Goal: Task Accomplishment & Management: Use online tool/utility

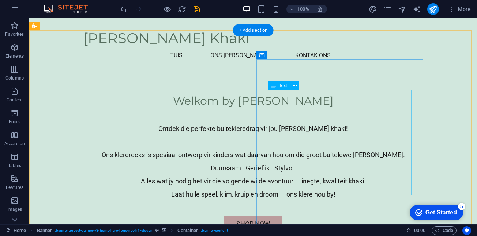
scroll to position [219, 0]
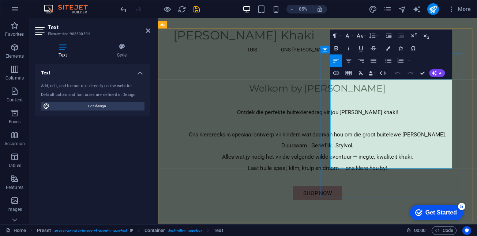
drag, startPoint x: 495, startPoint y: 190, endPoint x: 360, endPoint y: 91, distance: 167.9
drag, startPoint x: 451, startPoint y: 174, endPoint x: 353, endPoint y: 95, distance: 126.1
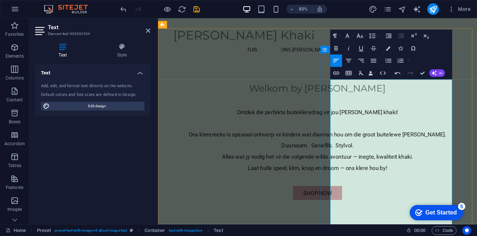
drag, startPoint x: 415, startPoint y: 96, endPoint x: 356, endPoint y: 95, distance: 59.6
drag, startPoint x: 481, startPoint y: 190, endPoint x: 360, endPoint y: 109, distance: 146.3
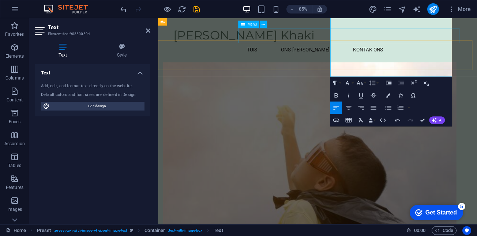
scroll to position [485, 0]
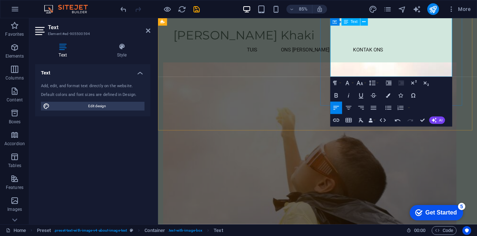
drag, startPoint x: 361, startPoint y: 94, endPoint x: 492, endPoint y: 76, distance: 131.8
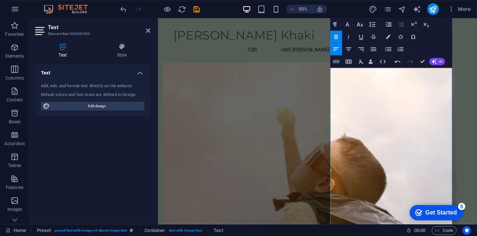
scroll to position [230, 0]
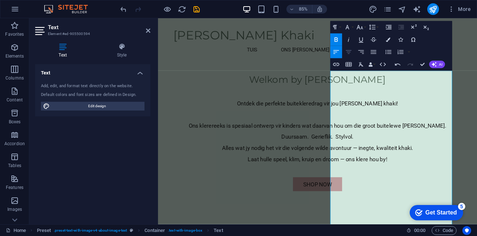
click at [350, 51] on icon "button" at bounding box center [347, 51] width 7 height 7
drag, startPoint x: 481, startPoint y: 114, endPoint x: 371, endPoint y: 103, distance: 111.0
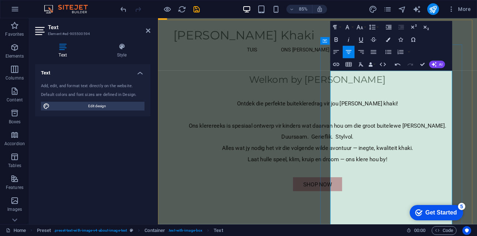
drag, startPoint x: 444, startPoint y: 99, endPoint x: 454, endPoint y: 99, distance: 10.6
drag, startPoint x: 496, startPoint y: 99, endPoint x: 483, endPoint y: 100, distance: 12.8
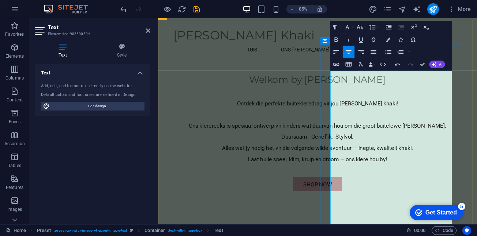
drag, startPoint x: 485, startPoint y: 113, endPoint x: 500, endPoint y: 112, distance: 15.0
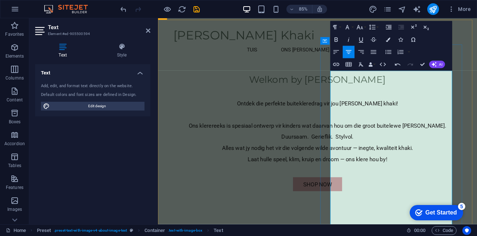
drag, startPoint x: 501, startPoint y: 125, endPoint x: 464, endPoint y: 128, distance: 36.7
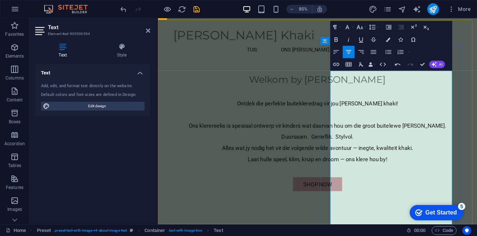
drag, startPoint x: 405, startPoint y: 166, endPoint x: 461, endPoint y: 176, distance: 57.1
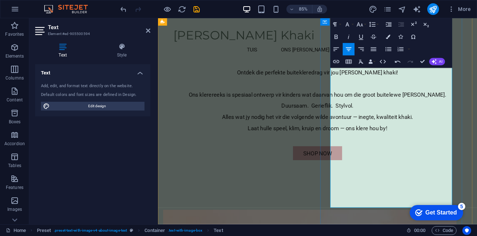
scroll to position [303, 0]
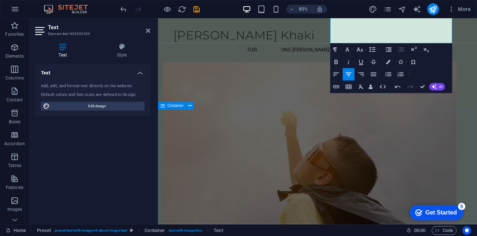
scroll to position [485, 0]
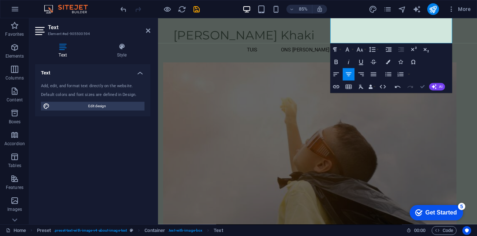
drag, startPoint x: 422, startPoint y: 87, endPoint x: 403, endPoint y: 88, distance: 19.4
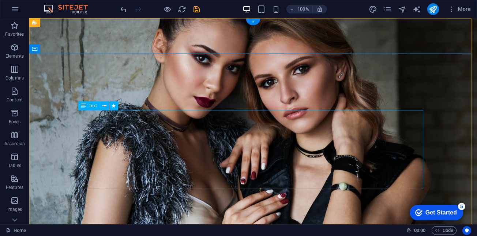
scroll to position [0, 0]
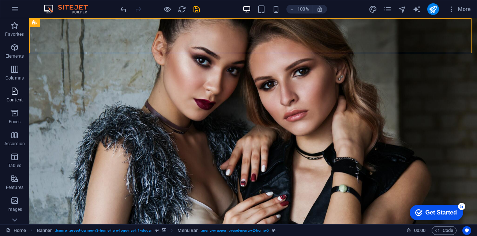
click at [15, 90] on icon "button" at bounding box center [14, 91] width 9 height 9
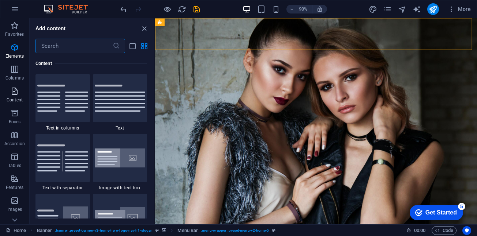
scroll to position [1279, 0]
click at [15, 47] on icon "button" at bounding box center [14, 47] width 9 height 9
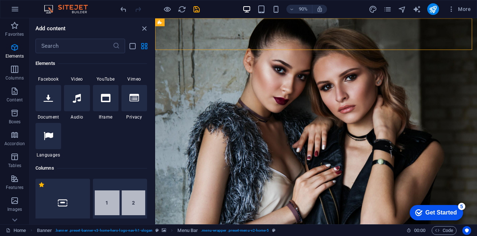
scroll to position [261, 0]
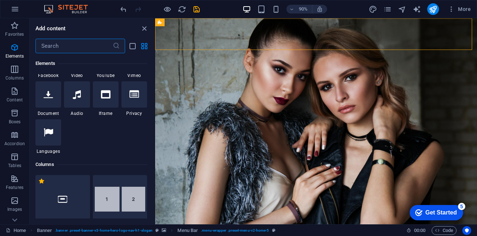
click at [69, 47] on input "text" at bounding box center [73, 46] width 77 height 15
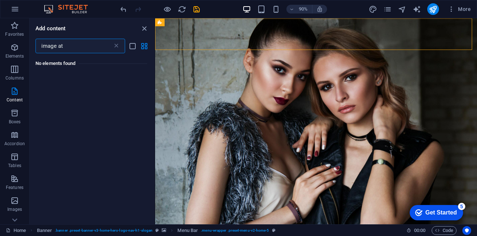
scroll to position [0, 0]
type input "image at the back"
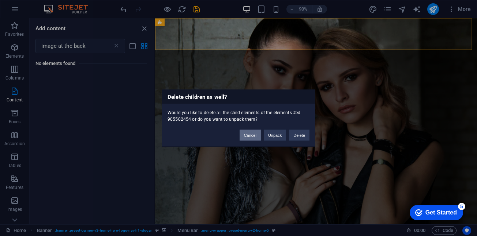
drag, startPoint x: 252, startPoint y: 134, endPoint x: 4, endPoint y: 100, distance: 249.9
click at [252, 134] on button "Cancel" at bounding box center [249, 135] width 21 height 11
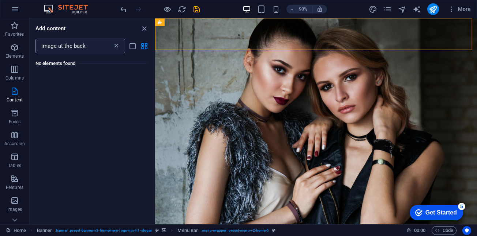
click at [116, 47] on icon at bounding box center [116, 45] width 7 height 7
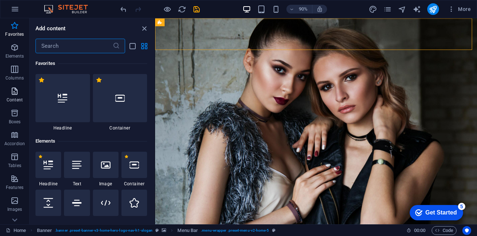
click at [16, 95] on icon "button" at bounding box center [14, 91] width 9 height 9
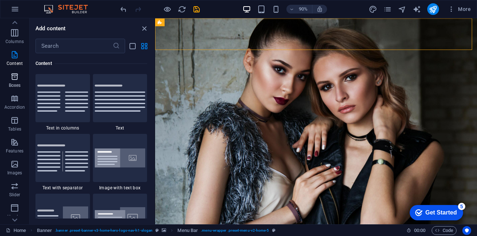
scroll to position [73, 0]
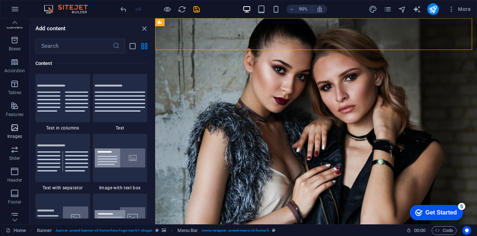
click at [14, 128] on icon "button" at bounding box center [14, 128] width 9 height 9
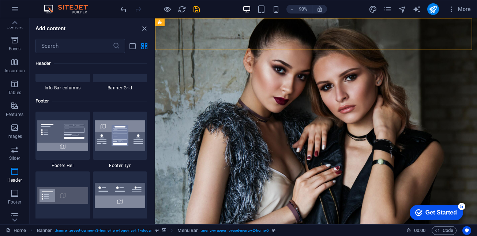
scroll to position [4802, 0]
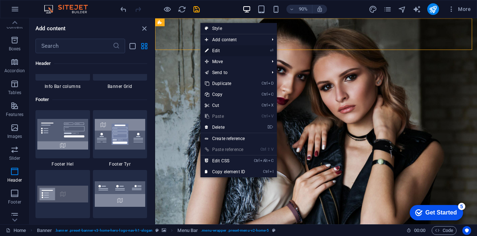
click at [223, 51] on link "⏎ Edit" at bounding box center [224, 50] width 49 height 11
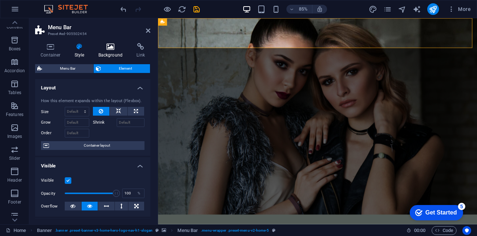
click at [110, 46] on icon at bounding box center [110, 46] width 35 height 7
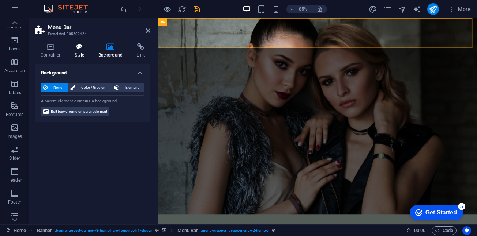
click at [83, 46] on icon at bounding box center [79, 46] width 21 height 7
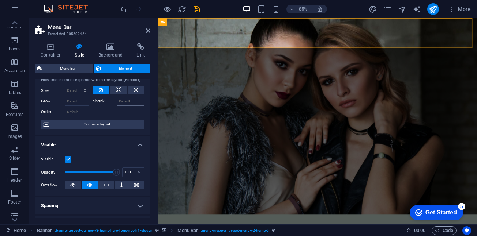
scroll to position [0, 0]
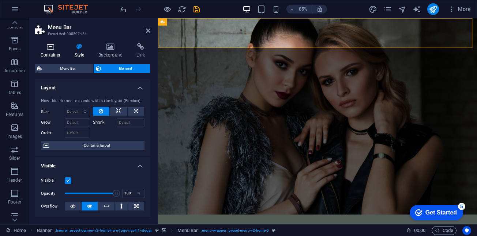
click at [53, 46] on icon at bounding box center [50, 46] width 31 height 7
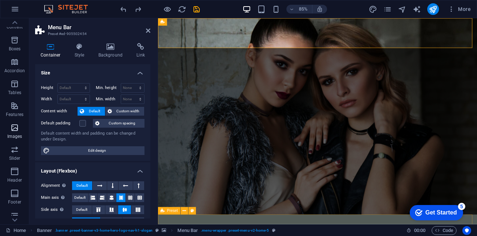
click at [14, 130] on icon "button" at bounding box center [14, 128] width 9 height 9
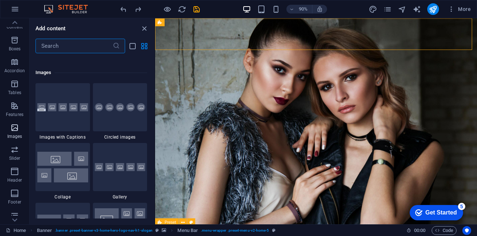
scroll to position [3706, 0]
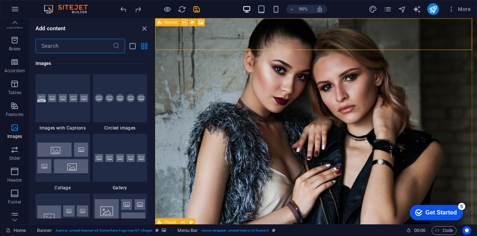
click at [186, 23] on button at bounding box center [184, 22] width 8 height 8
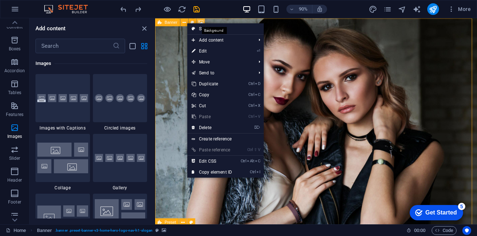
click at [202, 20] on icon at bounding box center [200, 22] width 5 height 7
click at [202, 22] on icon at bounding box center [200, 22] width 5 height 7
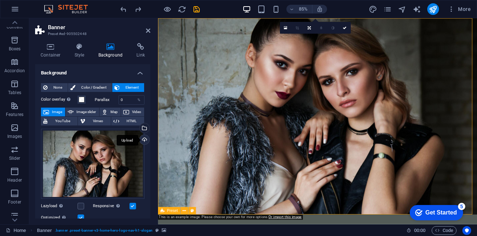
click at [142, 141] on div "Upload" at bounding box center [143, 140] width 11 height 11
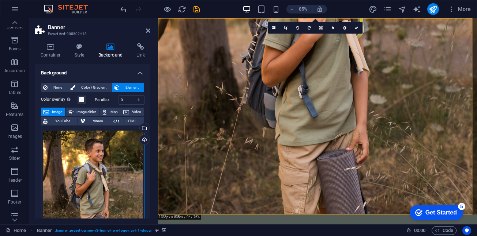
drag, startPoint x: 120, startPoint y: 169, endPoint x: 117, endPoint y: 184, distance: 15.1
click at [117, 184] on div "Drag files here, click to choose files or select files from Files or our free s…" at bounding box center [92, 206] width 103 height 154
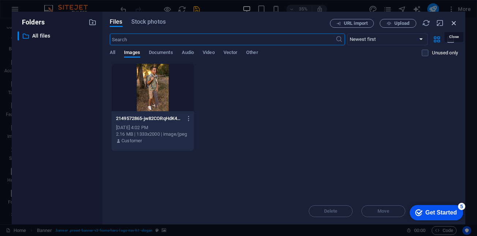
click at [451, 23] on icon "button" at bounding box center [454, 23] width 8 height 8
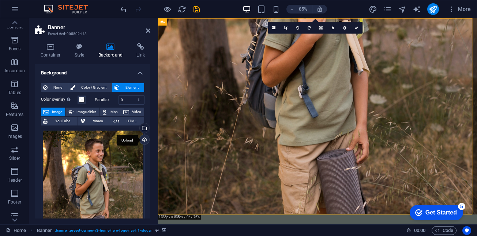
click at [143, 139] on div "Upload" at bounding box center [143, 140] width 11 height 11
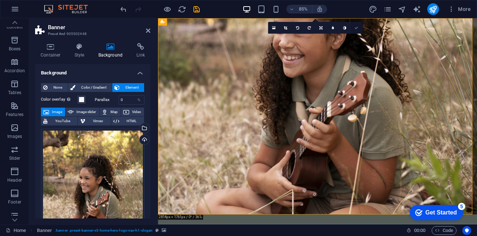
click at [357, 27] on icon at bounding box center [357, 28] width 4 height 4
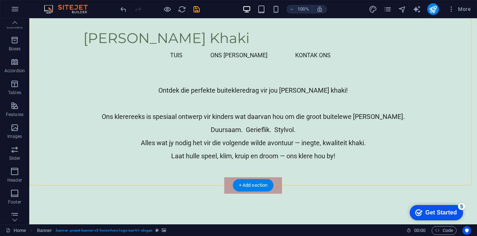
scroll to position [292, 0]
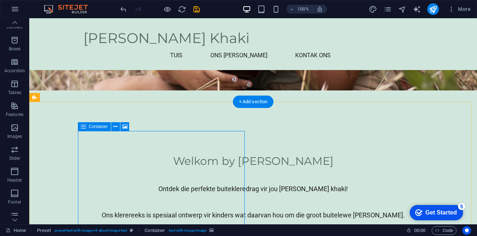
scroll to position [256, 0]
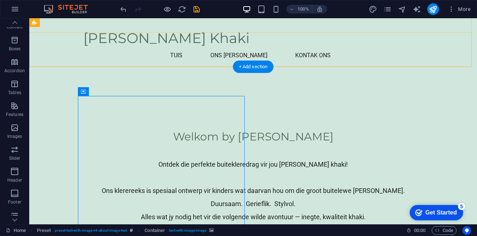
scroll to position [183, 0]
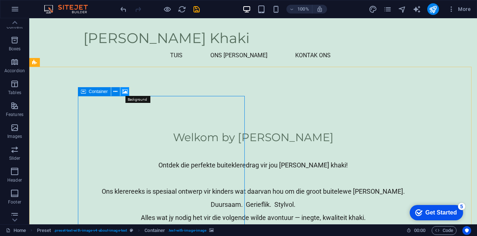
click at [125, 93] on icon at bounding box center [124, 92] width 5 height 8
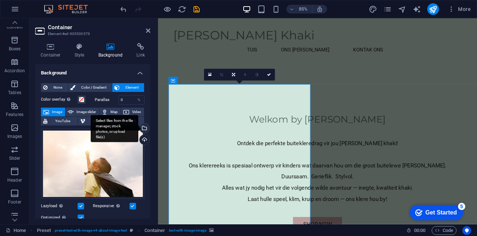
click at [139, 133] on div "Select files from the file manager, stock photos, or upload file(s)" at bounding box center [143, 129] width 11 height 11
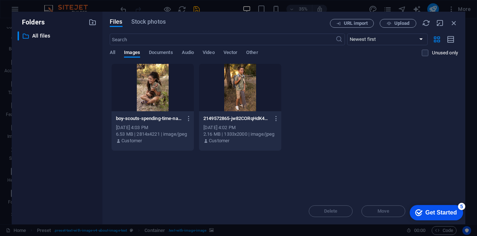
click at [141, 138] on p "Customer" at bounding box center [131, 141] width 20 height 7
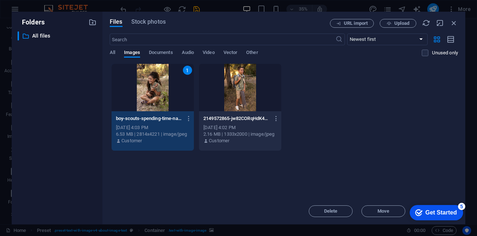
click at [236, 118] on p "2149572865-jw82CORqHdK42mEXJjW5fw.jpg" at bounding box center [236, 118] width 67 height 7
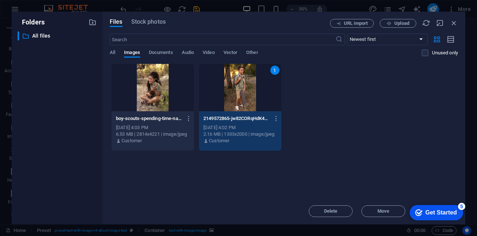
click at [442, 215] on div "Get Started" at bounding box center [440, 213] width 31 height 7
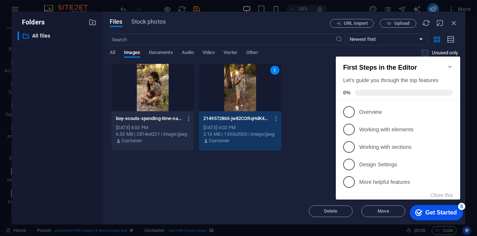
click at [384, 214] on div "checkmark Get Started 5 First Steps in the Editor Let's guide you through the t…" at bounding box center [399, 135] width 133 height 177
click at [384, 212] on div "checkmark Get Started 5 First Steps in the Editor Let's guide you through the t…" at bounding box center [399, 135] width 133 height 177
click at [302, 146] on div "boy-scouts-spending-time-nature-5w1T3QBrrMkxaFMnSMvgNg.jpg boy-scouts-spending-…" at bounding box center [284, 108] width 348 height 88
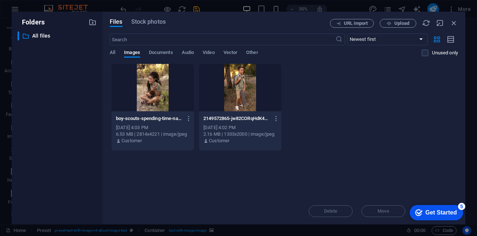
click at [387, 213] on div "Delete Move Insert" at bounding box center [284, 207] width 348 height 19
drag, startPoint x: 455, startPoint y: 21, endPoint x: 245, endPoint y: 42, distance: 210.8
click at [455, 21] on icon "button" at bounding box center [454, 23] width 8 height 8
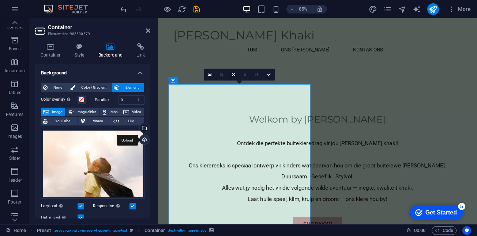
click at [142, 139] on div "Upload" at bounding box center [143, 140] width 11 height 11
click at [141, 139] on div "Upload" at bounding box center [143, 140] width 11 height 11
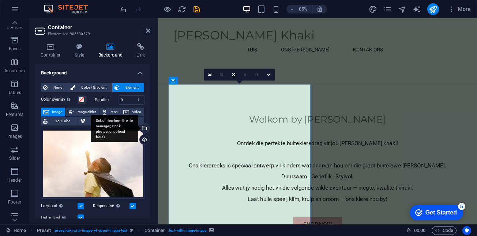
click at [144, 128] on div "Select files from the file manager, stock photos, or upload file(s)" at bounding box center [143, 129] width 11 height 11
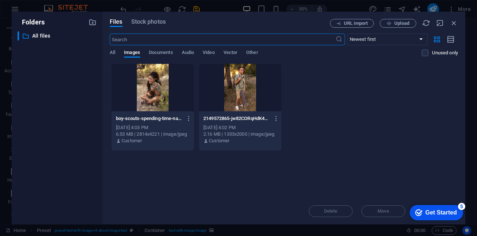
click at [220, 95] on div at bounding box center [240, 88] width 82 height 48
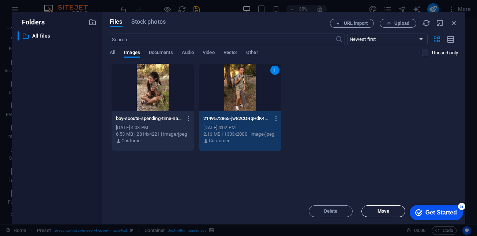
click at [384, 210] on span "Move" at bounding box center [383, 211] width 12 height 4
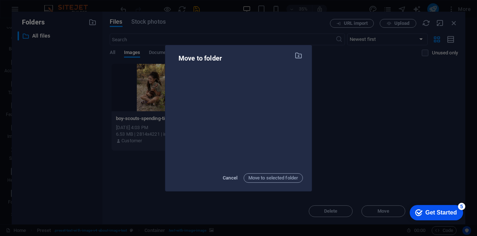
click at [228, 177] on span "Cancel" at bounding box center [230, 178] width 15 height 9
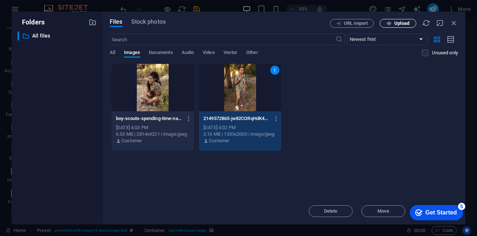
click at [397, 22] on span "Upload" at bounding box center [401, 23] width 15 height 4
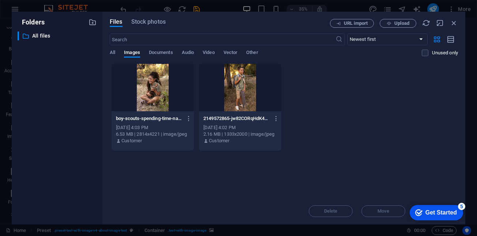
click at [457, 209] on div "checkmark Get Started 5" at bounding box center [435, 212] width 53 height 15
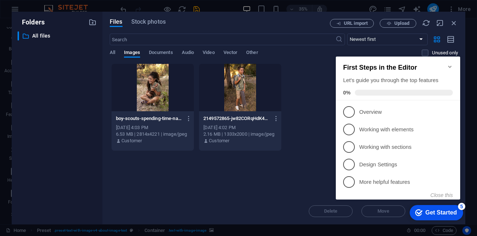
click at [314, 82] on div "boy-scouts-spending-time-nature-5w1T3QBrrMkxaFMnSMvgNg.jpg boy-scouts-spending-…" at bounding box center [284, 108] width 348 height 88
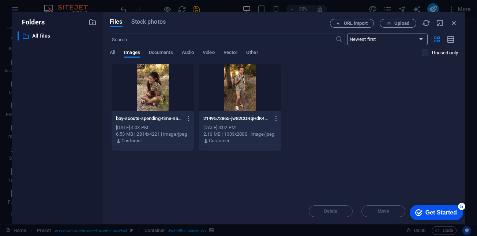
click at [389, 39] on select "Newest first Oldest first Name (A-Z) Name (Z-A) Size (0-9) Size (9-0) Resolutio…" at bounding box center [387, 40] width 80 height 12
click at [440, 24] on icon "button" at bounding box center [440, 23] width 8 height 8
select select "image"
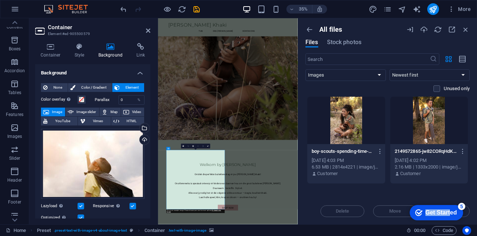
drag, startPoint x: 449, startPoint y: 211, endPoint x: 424, endPoint y: 156, distance: 60.5
click at [424, 202] on html "checkmark Get Started 5 First Steps in the Editor Let's guide you through the t…" at bounding box center [434, 213] width 62 height 22
click at [428, 134] on div at bounding box center [429, 121] width 78 height 48
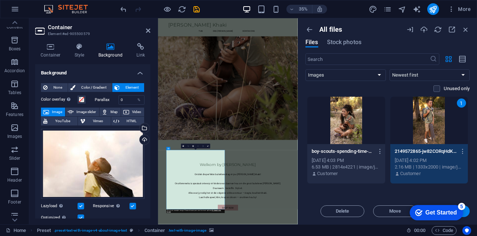
click at [465, 213] on div "checkmark Get Started 5 First Steps in the Editor Let's guide you through the t…" at bounding box center [434, 213] width 62 height 22
click at [463, 213] on div "checkmark Get Started 5 First Steps in the Editor Let's guide you through the t…" at bounding box center [434, 213] width 62 height 22
click at [440, 215] on div "Get Started" at bounding box center [440, 213] width 31 height 7
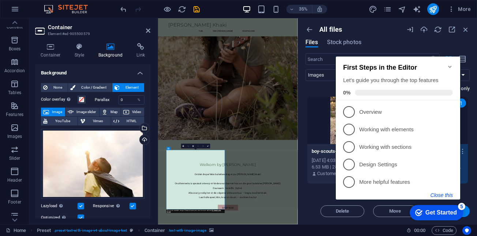
click at [446, 194] on button "Close this" at bounding box center [441, 196] width 22 height 6
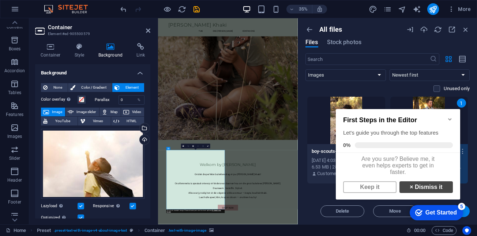
click at [421, 191] on link "× Dismiss it" at bounding box center [425, 188] width 53 height 12
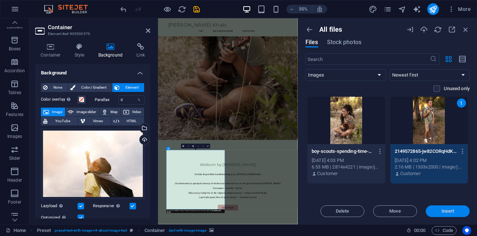
click at [453, 211] on span "Insert" at bounding box center [447, 211] width 13 height 4
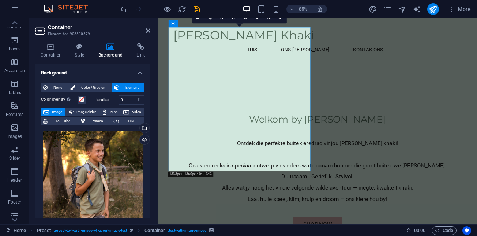
scroll to position [256, 0]
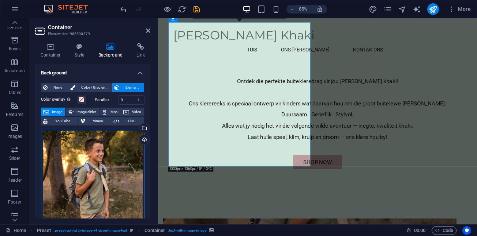
drag, startPoint x: 94, startPoint y: 159, endPoint x: 94, endPoint y: 168, distance: 8.8
click at [94, 168] on div "Drag files here, click to choose files or select files from Files or our free s…" at bounding box center [92, 206] width 103 height 154
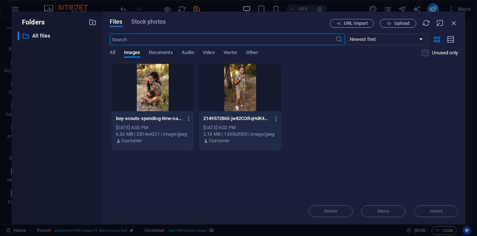
scroll to position [501, 0]
click at [453, 23] on icon "button" at bounding box center [454, 23] width 8 height 8
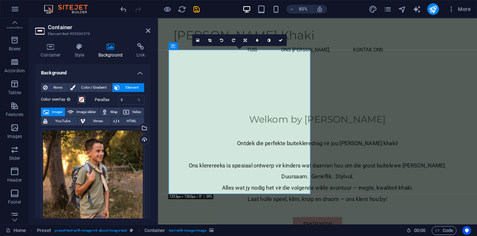
scroll to position [256, 0]
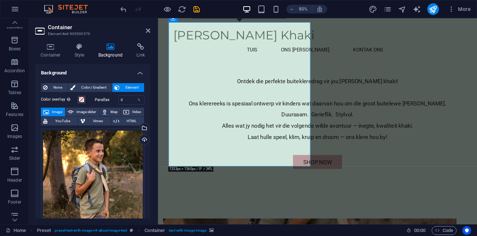
click at [93, 164] on div "Drag files here, click to choose files or select files from Files or our free s…" at bounding box center [92, 206] width 103 height 154
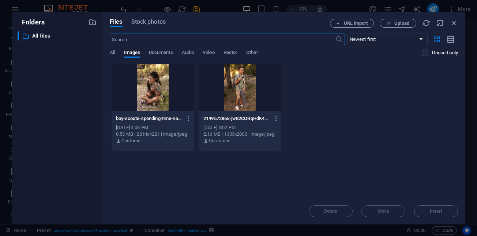
scroll to position [501, 0]
drag, startPoint x: 453, startPoint y: 23, endPoint x: 348, endPoint y: 9, distance: 105.8
click at [453, 23] on icon "button" at bounding box center [454, 23] width 8 height 8
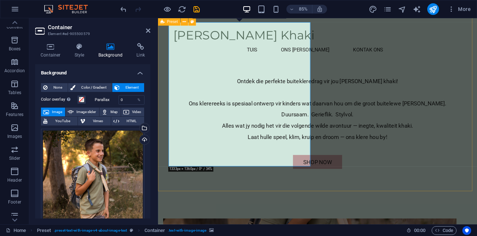
scroll to position [219, 0]
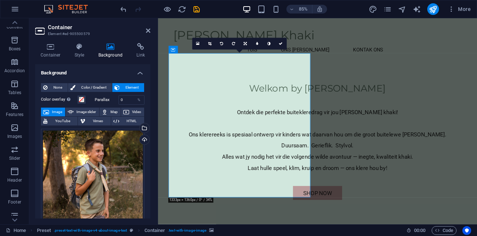
click at [208, 41] on link at bounding box center [210, 44] width 12 height 12
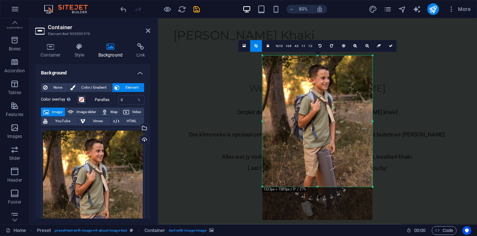
drag, startPoint x: 317, startPoint y: 204, endPoint x: 316, endPoint y: 164, distance: 39.9
click at [316, 164] on div "180 170 160 150 140 130 120 110 100 90 80 70 60 50 40 30 20 10 0 -10 -20 -30 -4…" at bounding box center [317, 121] width 110 height 131
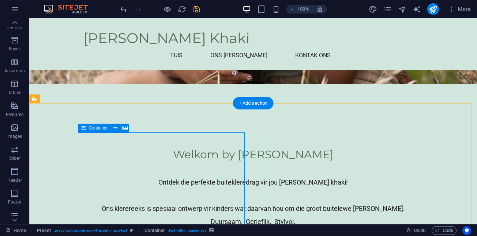
scroll to position [183, 0]
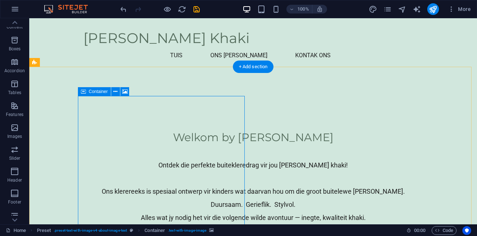
click at [115, 93] on icon at bounding box center [115, 92] width 4 height 8
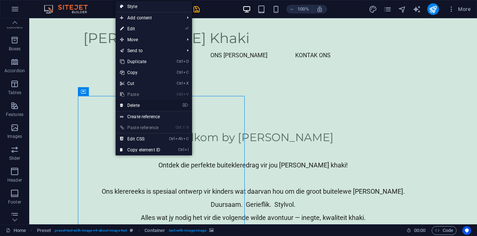
click at [132, 103] on link "⌦ Delete" at bounding box center [139, 105] width 49 height 11
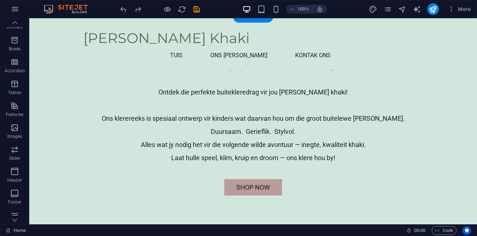
scroll to position [146, 0]
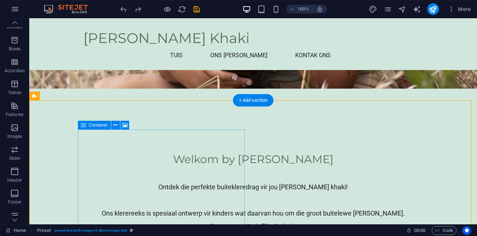
scroll to position [219, 0]
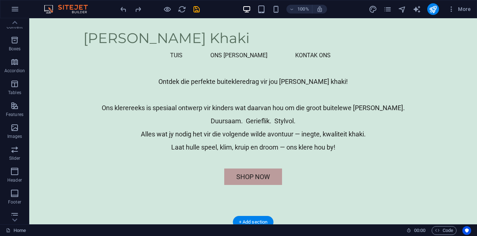
scroll to position [255, 0]
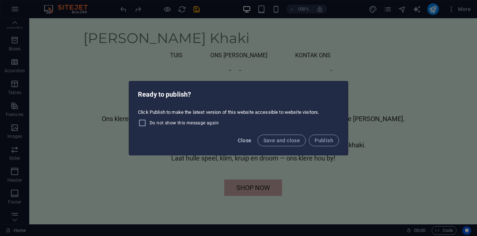
click at [240, 139] on span "Close" at bounding box center [245, 141] width 14 height 6
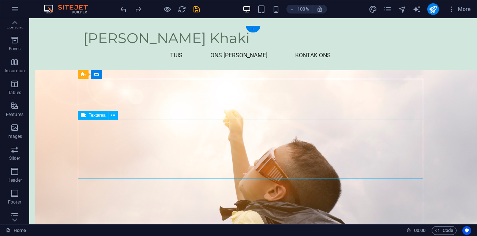
scroll to position [558, 0]
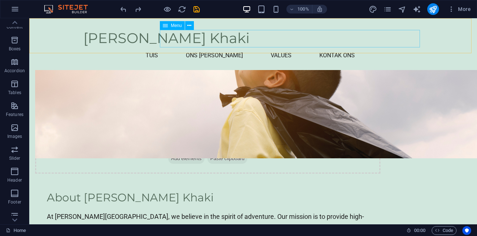
click at [252, 47] on nav "Tuis Ons Storie Values Kontak Ons" at bounding box center [252, 56] width 339 height 18
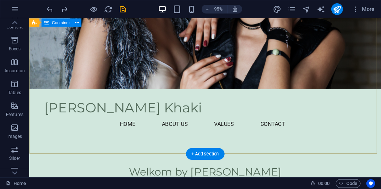
scroll to position [0, 0]
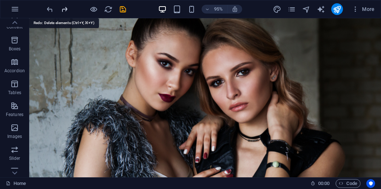
click at [65, 6] on icon "redo" at bounding box center [65, 9] width 8 height 8
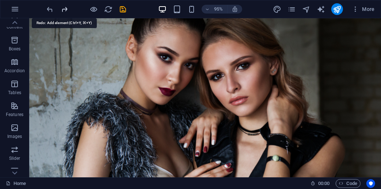
click at [65, 6] on icon "redo" at bounding box center [65, 9] width 8 height 8
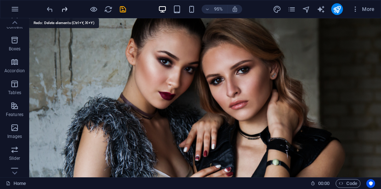
click at [65, 6] on icon "redo" at bounding box center [65, 9] width 8 height 8
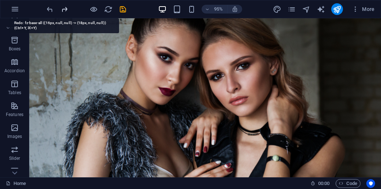
click at [65, 6] on icon "redo" at bounding box center [65, 9] width 8 height 8
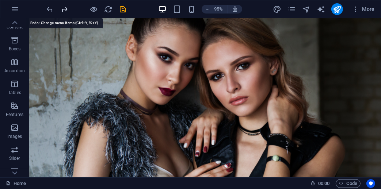
click at [65, 6] on icon "redo" at bounding box center [65, 9] width 8 height 8
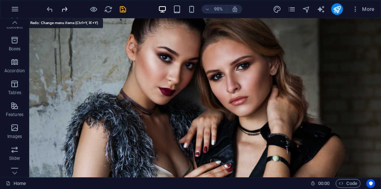
click at [65, 6] on icon "redo" at bounding box center [65, 9] width 8 height 8
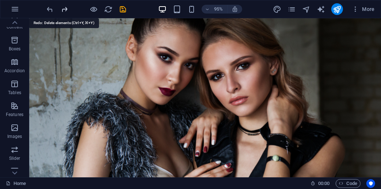
click at [65, 6] on icon "redo" at bounding box center [65, 9] width 8 height 8
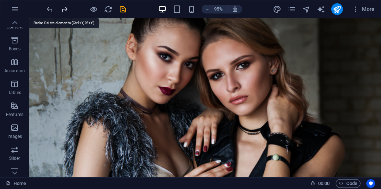
click at [65, 6] on icon "redo" at bounding box center [65, 9] width 8 height 8
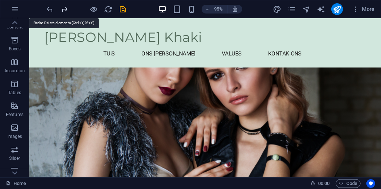
click at [65, 6] on icon "redo" at bounding box center [65, 9] width 8 height 8
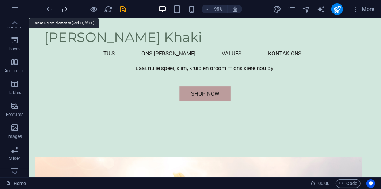
scroll to position [310, 0]
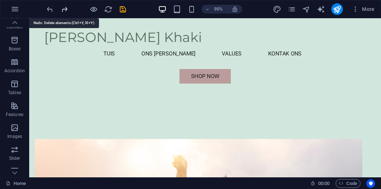
click at [65, 6] on icon "redo" at bounding box center [65, 9] width 8 height 8
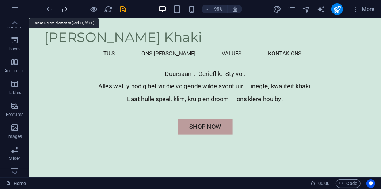
click at [65, 6] on icon "redo" at bounding box center [65, 9] width 8 height 8
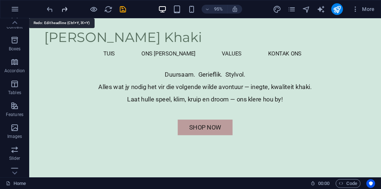
click at [65, 6] on icon "redo" at bounding box center [65, 9] width 8 height 8
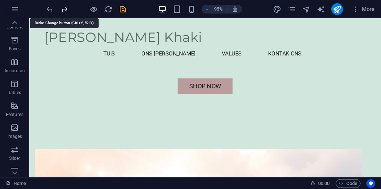
click at [65, 6] on icon "redo" at bounding box center [65, 9] width 8 height 8
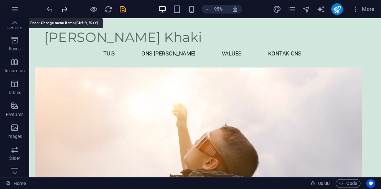
click at [65, 6] on icon "redo" at bounding box center [65, 9] width 8 height 8
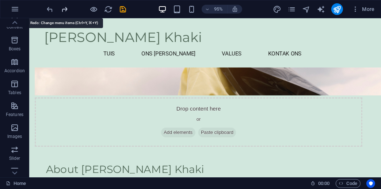
click at [65, 6] on icon "redo" at bounding box center [65, 9] width 8 height 8
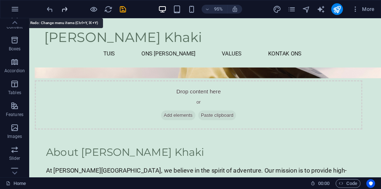
click at [65, 6] on icon "redo" at bounding box center [65, 9] width 8 height 8
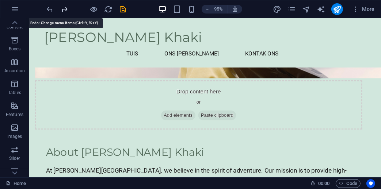
click at [65, 6] on icon "redo" at bounding box center [65, 9] width 8 height 8
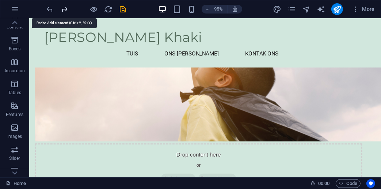
click at [65, 6] on icon "redo" at bounding box center [65, 9] width 8 height 8
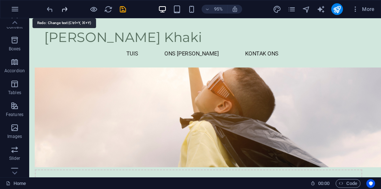
click at [65, 6] on icon "redo" at bounding box center [65, 9] width 8 height 8
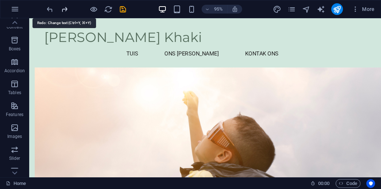
click at [65, 6] on icon "redo" at bounding box center [65, 9] width 8 height 8
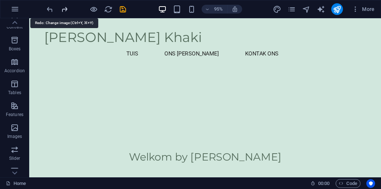
click at [65, 6] on icon "redo" at bounding box center [65, 9] width 8 height 8
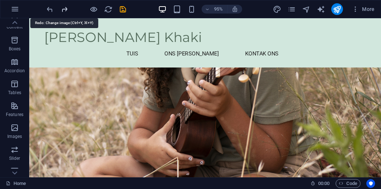
click at [65, 6] on icon "redo" at bounding box center [65, 9] width 8 height 8
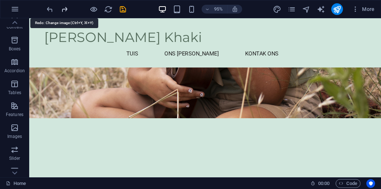
click at [65, 6] on icon "redo" at bounding box center [65, 9] width 8 height 8
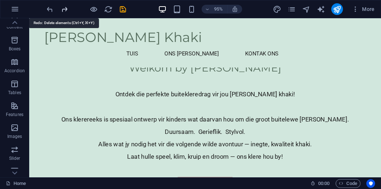
scroll to position [262, 0]
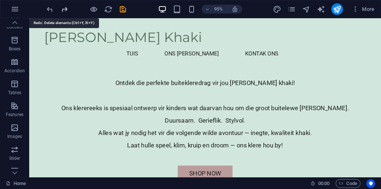
click at [65, 6] on icon "redo" at bounding box center [65, 9] width 8 height 8
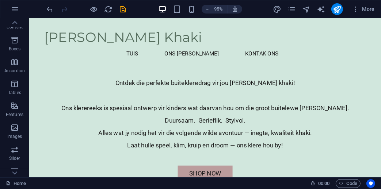
click at [65, 6] on div at bounding box center [87, 9] width 82 height 12
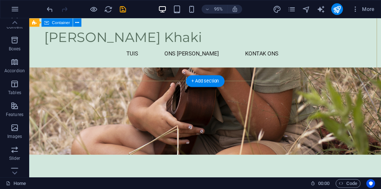
scroll to position [205, 0]
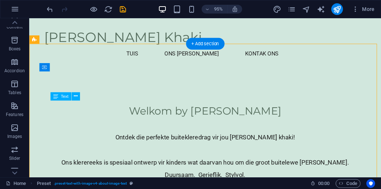
drag, startPoint x: 138, startPoint y: 151, endPoint x: 85, endPoint y: 132, distance: 56.9
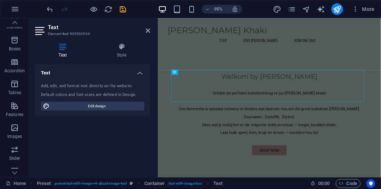
click at [120, 144] on div "Text Add, edit, and format text directly on the website. Default colors and fon…" at bounding box center [92, 117] width 115 height 107
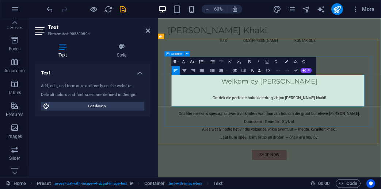
drag, startPoint x: 259, startPoint y: 158, endPoint x: 180, endPoint y: 118, distance: 88.1
copy p "At Klein Khaki, we believe in the spirit of adventure. Our mission is to provid…"
drag, startPoint x: 283, startPoint y: 161, endPoint x: 179, endPoint y: 115, distance: 113.3
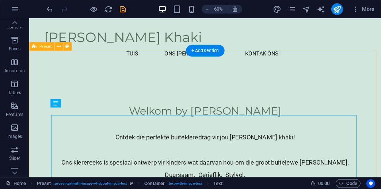
scroll to position [197, 0]
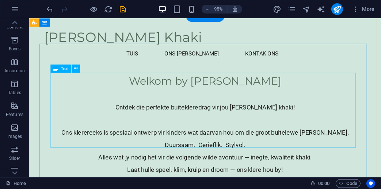
scroll to position [234, 0]
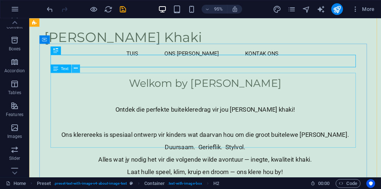
click at [74, 68] on icon at bounding box center [76, 68] width 4 height 7
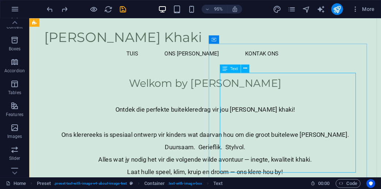
click at [232, 70] on span "Text" at bounding box center [234, 69] width 8 height 4
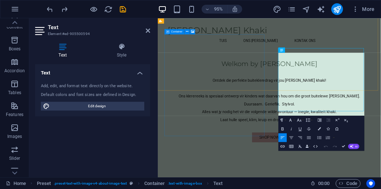
scroll to position [241, 0]
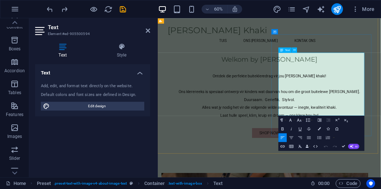
drag, startPoint x: 359, startPoint y: 82, endPoint x: 540, endPoint y: 219, distance: 227.8
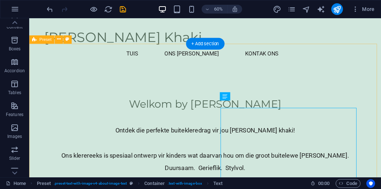
scroll to position [205, 0]
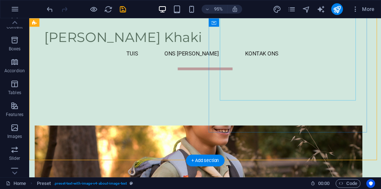
scroll to position [380, 0]
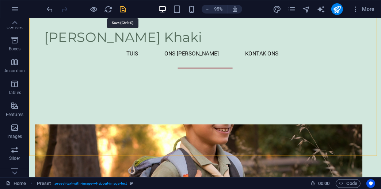
click at [124, 8] on icon "save" at bounding box center [123, 9] width 8 height 8
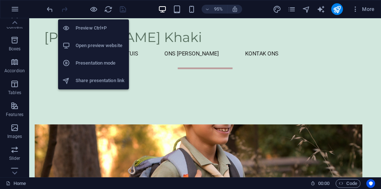
click at [96, 44] on h6 "Open preview website" at bounding box center [100, 45] width 49 height 9
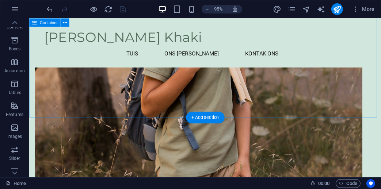
scroll to position [689, 0]
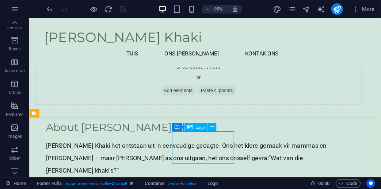
click at [200, 129] on span "Logo" at bounding box center [200, 127] width 9 height 4
click at [213, 128] on icon at bounding box center [212, 127] width 4 height 7
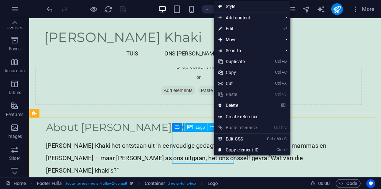
click at [191, 128] on icon at bounding box center [189, 127] width 5 height 8
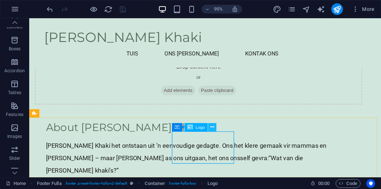
click at [213, 129] on icon at bounding box center [212, 127] width 4 height 7
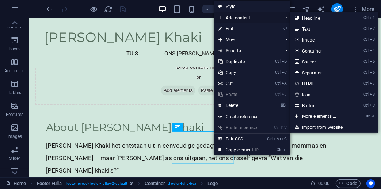
click at [252, 18] on span "Add content" at bounding box center [246, 17] width 65 height 11
click at [313, 39] on link "Ctrl 3 Image" at bounding box center [321, 39] width 60 height 11
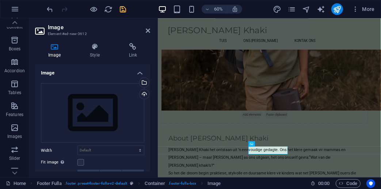
scroll to position [635, 0]
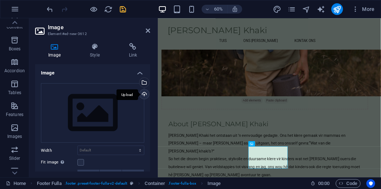
click at [144, 94] on div "Upload" at bounding box center [143, 95] width 11 height 11
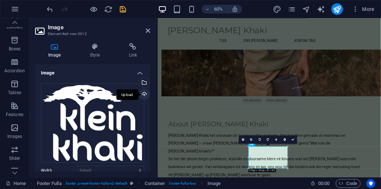
scroll to position [648, 0]
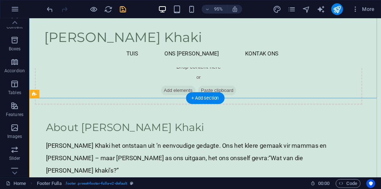
scroll to position [738, 0]
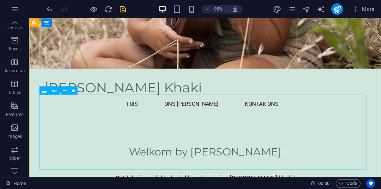
scroll to position [0, 0]
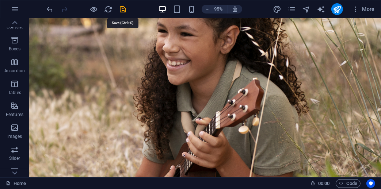
drag, startPoint x: 122, startPoint y: 6, endPoint x: 136, endPoint y: 12, distance: 14.9
click at [122, 7] on icon "save" at bounding box center [123, 9] width 8 height 8
click at [16, 7] on icon "button" at bounding box center [15, 9] width 9 height 9
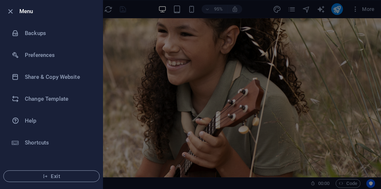
click at [370, 8] on div at bounding box center [190, 94] width 381 height 189
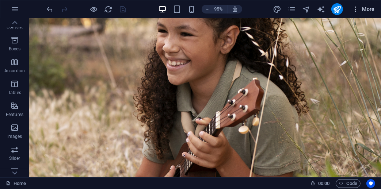
click at [355, 9] on icon "button" at bounding box center [355, 8] width 7 height 7
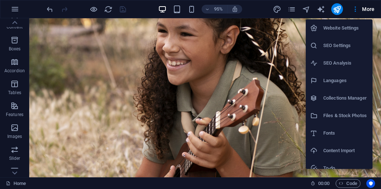
click at [307, 10] on div at bounding box center [190, 94] width 381 height 189
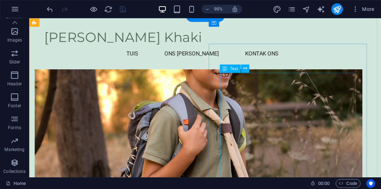
scroll to position [234, 0]
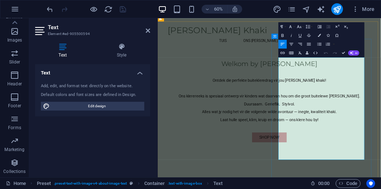
drag, startPoint x: 359, startPoint y: 86, endPoint x: 440, endPoint y: 244, distance: 177.9
click at [308, 25] on icon "button" at bounding box center [308, 26] width 5 height 5
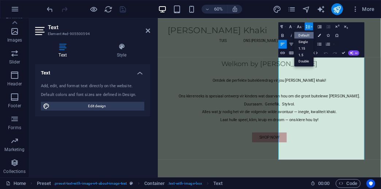
scroll to position [0, 0]
click at [310, 38] on link "Single" at bounding box center [304, 41] width 19 height 7
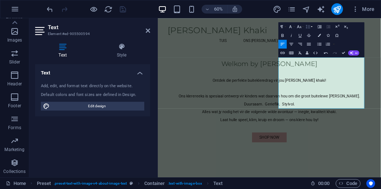
click at [311, 27] on button "Line Height" at bounding box center [309, 26] width 8 height 9
click at [304, 54] on link "1.5" at bounding box center [304, 55] width 19 height 7
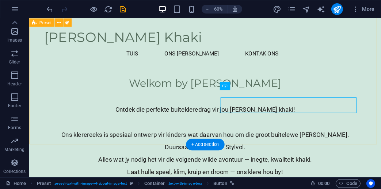
scroll to position [349, 0]
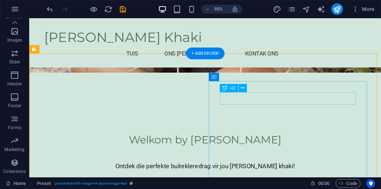
scroll to position [232, 0]
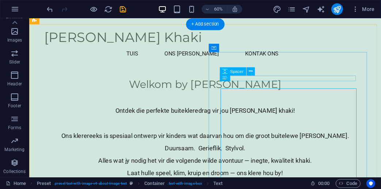
scroll to position [225, 0]
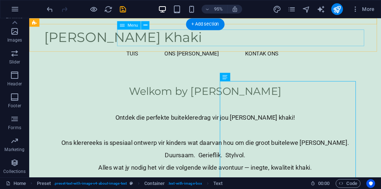
click at [331, 46] on nav "Tuis Ons [PERSON_NAME] [PERSON_NAME] Ons" at bounding box center [214, 55] width 339 height 18
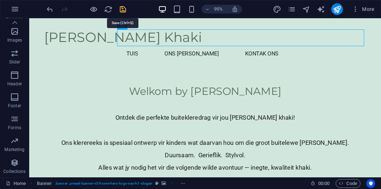
click at [120, 8] on icon "save" at bounding box center [123, 9] width 8 height 8
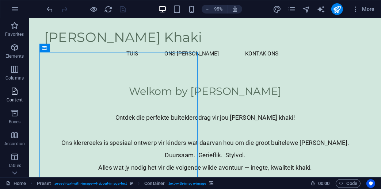
scroll to position [170, 0]
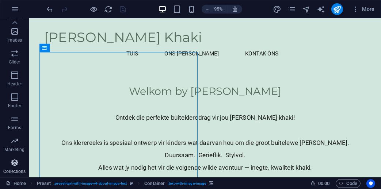
click at [16, 166] on icon "button" at bounding box center [14, 163] width 9 height 9
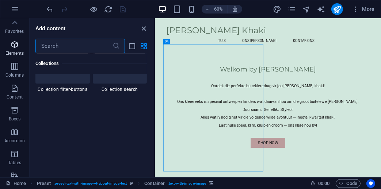
scroll to position [0, 0]
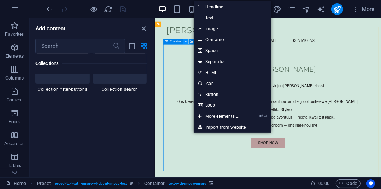
click at [186, 39] on icon at bounding box center [186, 41] width 3 height 5
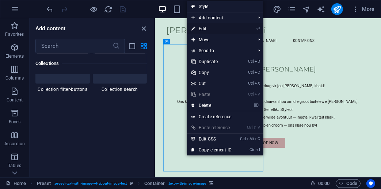
click at [212, 29] on link "⏎ Edit" at bounding box center [211, 28] width 49 height 11
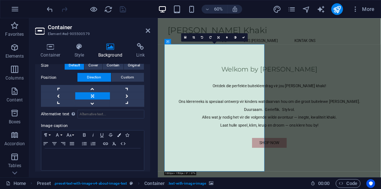
scroll to position [254, 0]
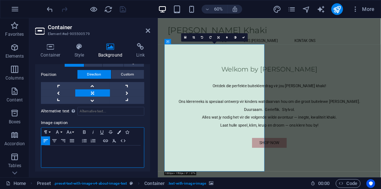
click at [89, 155] on div at bounding box center [92, 157] width 103 height 22
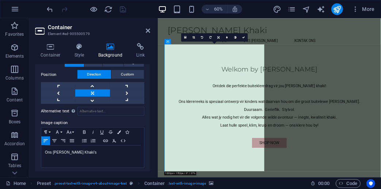
click at [122, 32] on h3 "Element #ed-905500579" at bounding box center [92, 34] width 88 height 7
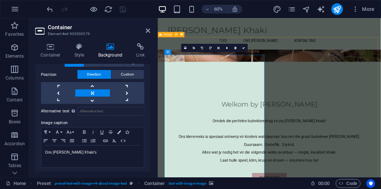
scroll to position [225, 0]
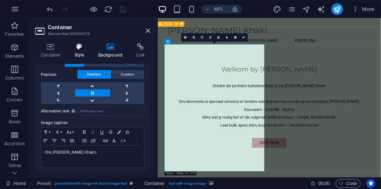
click at [78, 48] on icon at bounding box center [79, 46] width 21 height 7
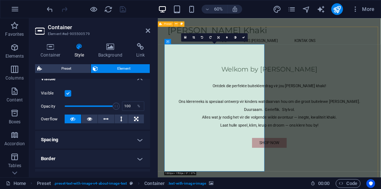
scroll to position [88, 0]
click at [66, 91] on label at bounding box center [68, 93] width 7 height 7
click at [0, 0] on input "Visible" at bounding box center [0, 0] width 0 height 0
click at [66, 91] on label at bounding box center [68, 93] width 7 height 7
click at [0, 0] on input "Visible" at bounding box center [0, 0] width 0 height 0
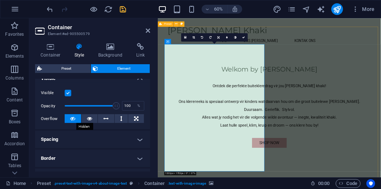
click at [72, 118] on icon at bounding box center [72, 118] width 5 height 9
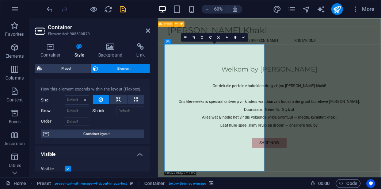
scroll to position [0, 0]
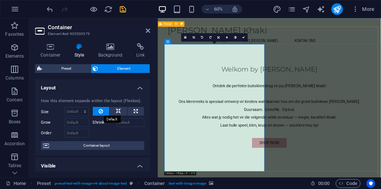
click at [101, 110] on icon at bounding box center [101, 111] width 4 height 9
click at [120, 110] on icon at bounding box center [118, 111] width 5 height 9
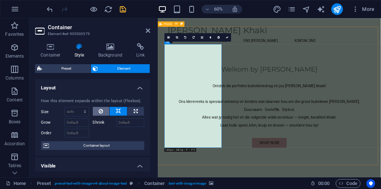
click at [101, 111] on icon at bounding box center [101, 111] width 4 height 9
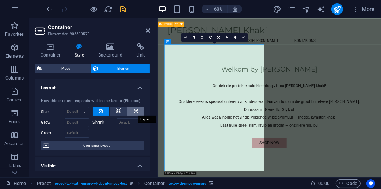
click at [130, 111] on button at bounding box center [136, 111] width 16 height 9
type input "100"
select select "%"
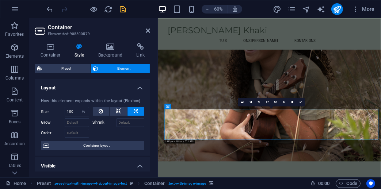
scroll to position [117, 0]
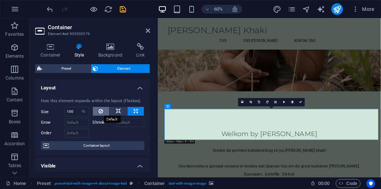
click at [101, 109] on icon at bounding box center [101, 111] width 4 height 9
select select "DISABLED_OPTION_VALUE"
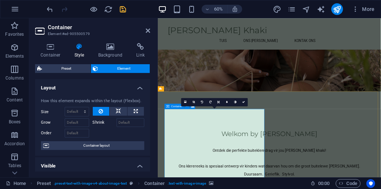
click at [112, 52] on h4 "Background" at bounding box center [112, 50] width 38 height 15
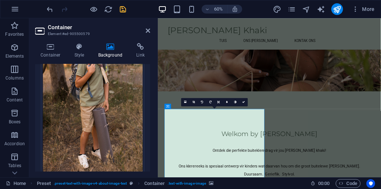
scroll to position [0, 0]
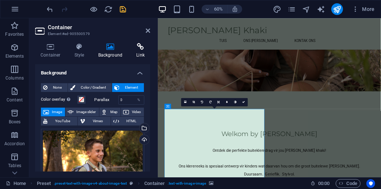
click at [140, 49] on icon at bounding box center [140, 46] width 19 height 7
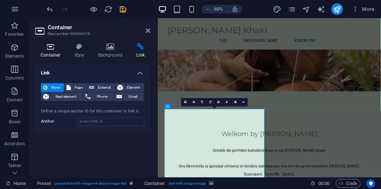
click at [51, 44] on icon at bounding box center [50, 46] width 31 height 7
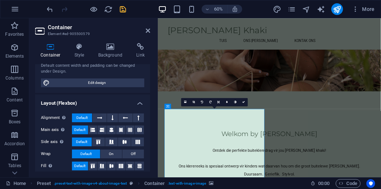
scroll to position [71, 0]
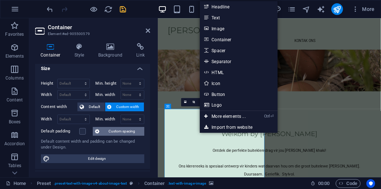
scroll to position [0, 0]
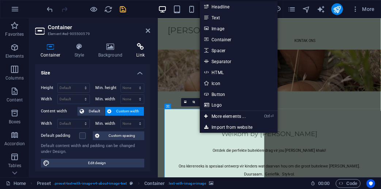
click at [140, 49] on icon at bounding box center [140, 46] width 19 height 7
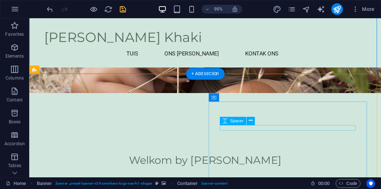
scroll to position [175, 0]
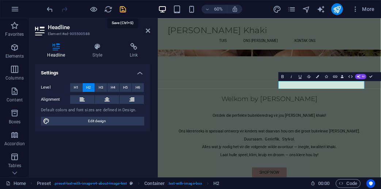
click at [124, 8] on icon "save" at bounding box center [123, 9] width 8 height 8
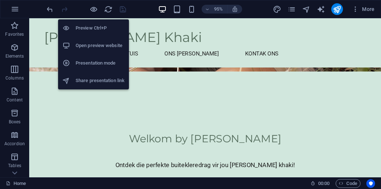
click at [96, 45] on h6 "Open preview website" at bounding box center [100, 45] width 49 height 9
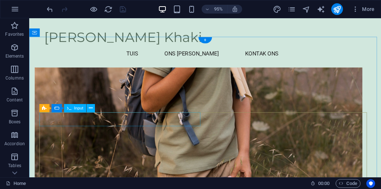
scroll to position [497, 0]
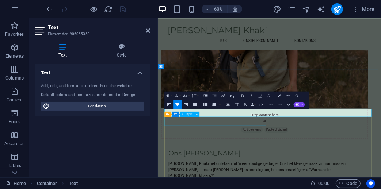
scroll to position [387, 0]
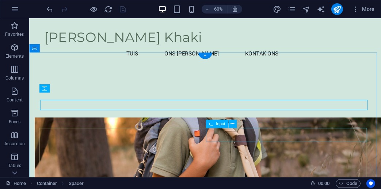
scroll to position [481, 0]
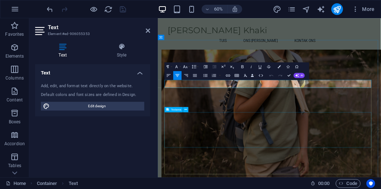
scroll to position [488, 0]
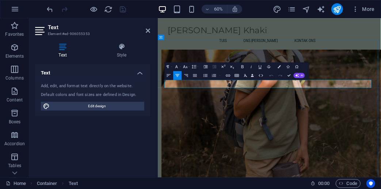
drag, startPoint x: 321, startPoint y: 126, endPoint x: 305, endPoint y: 126, distance: 15.7
drag, startPoint x: 291, startPoint y: 75, endPoint x: 304, endPoint y: 51, distance: 27.8
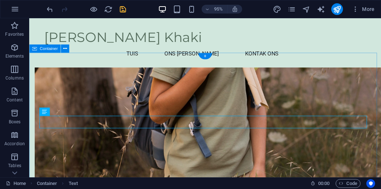
scroll to position [481, 0]
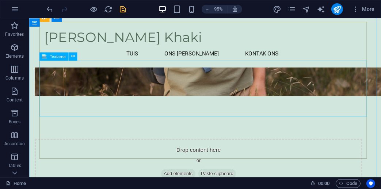
scroll to position [594, 0]
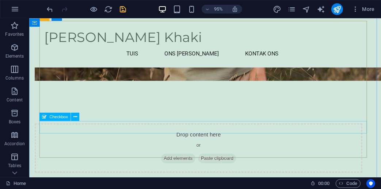
click at [75, 117] on icon at bounding box center [75, 116] width 4 height 7
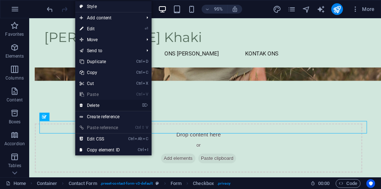
click at [96, 105] on link "⌦ Delete" at bounding box center [99, 105] width 49 height 11
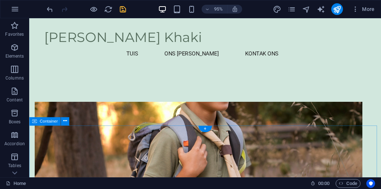
scroll to position [429, 0]
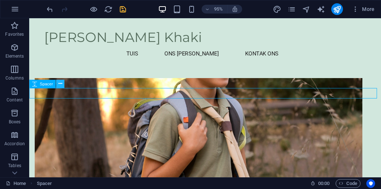
click at [63, 84] on button at bounding box center [60, 84] width 8 height 8
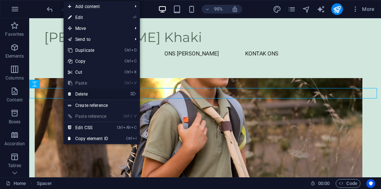
click at [80, 92] on link "⌦ Delete" at bounding box center [88, 94] width 49 height 11
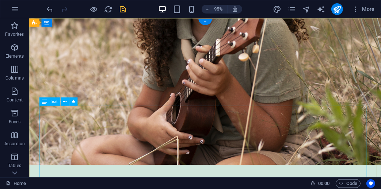
scroll to position [0, 0]
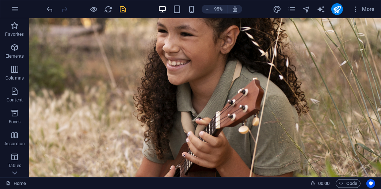
click at [122, 10] on icon "save" at bounding box center [123, 9] width 8 height 8
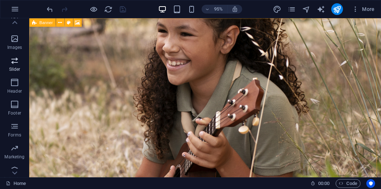
scroll to position [170, 0]
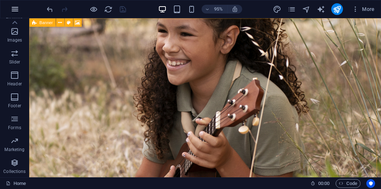
click at [14, 7] on icon "button" at bounding box center [15, 9] width 9 height 9
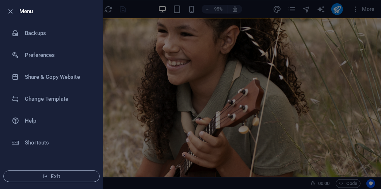
click at [193, 25] on div at bounding box center [190, 94] width 381 height 189
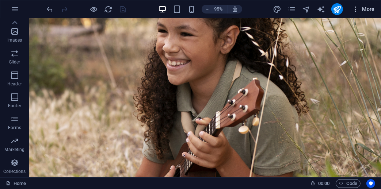
click at [355, 13] on button "More" at bounding box center [363, 9] width 29 height 12
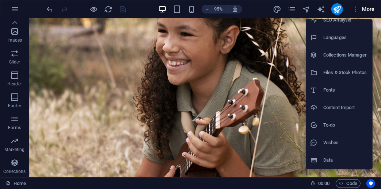
scroll to position [0, 0]
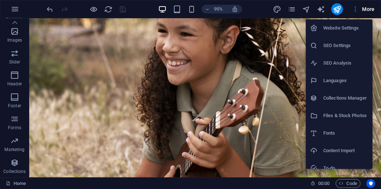
click at [351, 29] on h6 "Website Settings" at bounding box center [345, 28] width 45 height 9
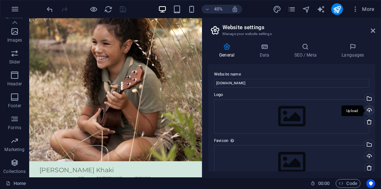
click at [367, 109] on div "Upload" at bounding box center [368, 111] width 11 height 11
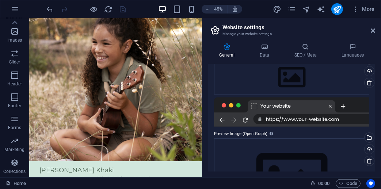
scroll to position [88, 0]
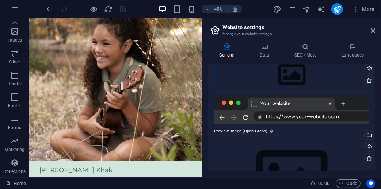
click at [294, 83] on div "Drag files here, click to choose files or select files from Files or our free s…" at bounding box center [291, 75] width 155 height 34
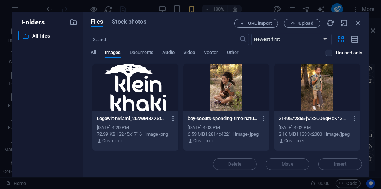
click at [132, 91] on div at bounding box center [135, 88] width 86 height 48
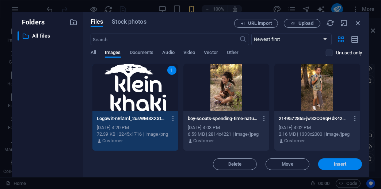
click at [333, 164] on span "Insert" at bounding box center [340, 164] width 38 height 4
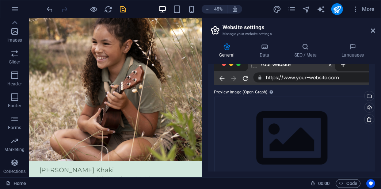
scroll to position [167, 0]
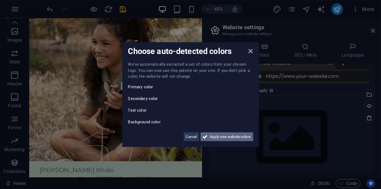
click at [228, 137] on span "Apply new website colors" at bounding box center [230, 136] width 41 height 9
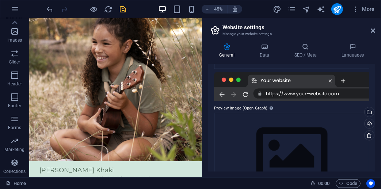
scroll to position [180, 0]
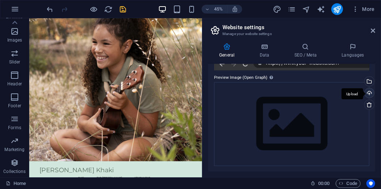
click at [370, 95] on div "Upload" at bounding box center [368, 93] width 11 height 11
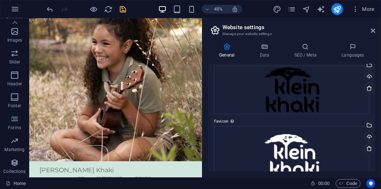
scroll to position [0, 0]
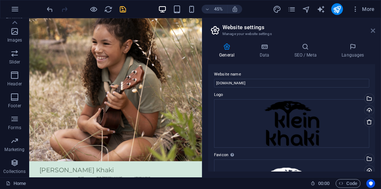
drag, startPoint x: 373, startPoint y: 29, endPoint x: 311, endPoint y: 4, distance: 66.9
click at [373, 29] on icon at bounding box center [373, 31] width 4 height 6
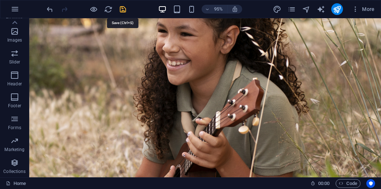
click at [123, 12] on icon "save" at bounding box center [123, 9] width 8 height 8
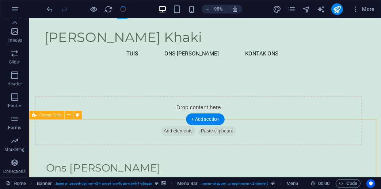
scroll to position [652, 0]
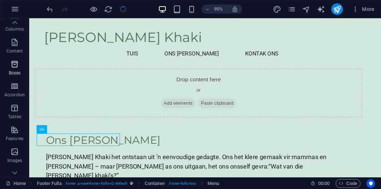
scroll to position [58, 0]
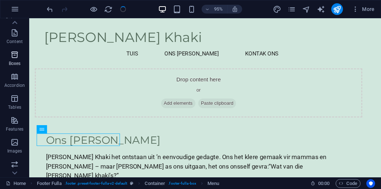
click at [16, 119] on icon "button" at bounding box center [14, 120] width 9 height 9
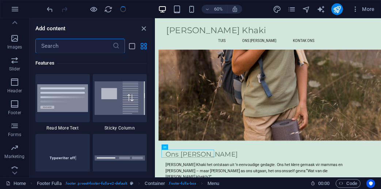
scroll to position [170, 0]
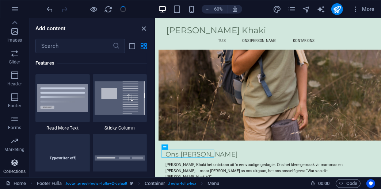
click at [15, 158] on button "Collections" at bounding box center [14, 167] width 29 height 22
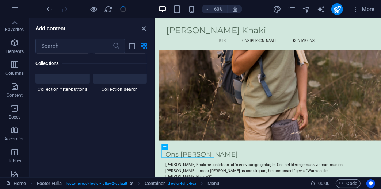
scroll to position [0, 0]
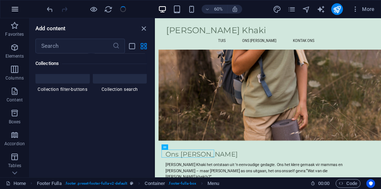
click at [13, 14] on button "button" at bounding box center [15, 9] width 18 height 18
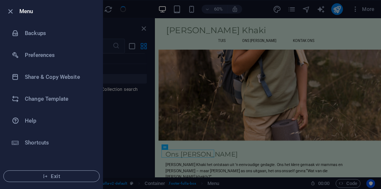
click at [113, 102] on div at bounding box center [190, 94] width 381 height 189
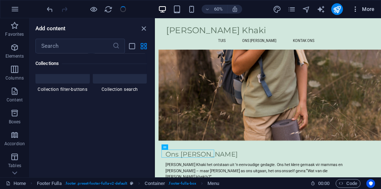
click at [354, 8] on icon "button" at bounding box center [355, 8] width 7 height 7
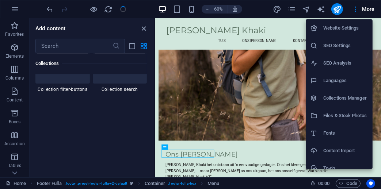
click at [351, 27] on h6 "Website Settings" at bounding box center [345, 28] width 45 height 9
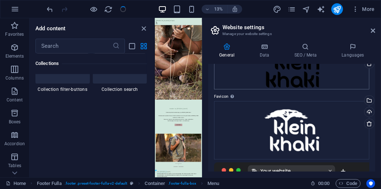
scroll to position [146, 0]
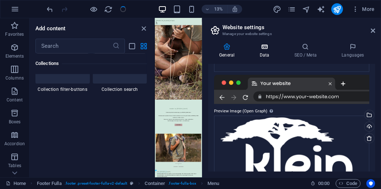
click at [265, 51] on h4 "Data" at bounding box center [266, 50] width 35 height 15
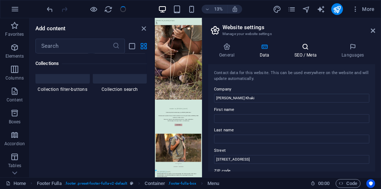
click at [311, 48] on icon at bounding box center [305, 46] width 45 height 7
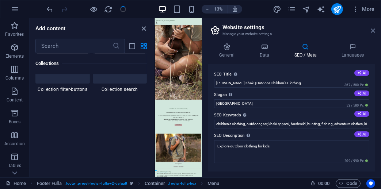
click at [371, 29] on icon at bounding box center [373, 31] width 4 height 6
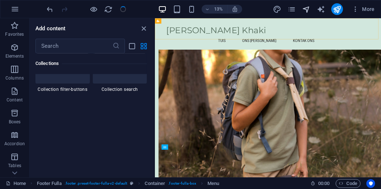
scroll to position [561, 0]
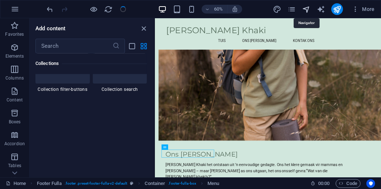
click at [306, 10] on icon "navigator" at bounding box center [306, 9] width 8 height 8
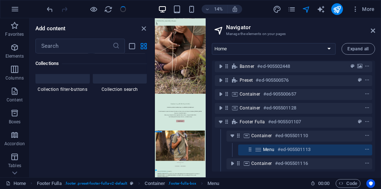
scroll to position [0, 0]
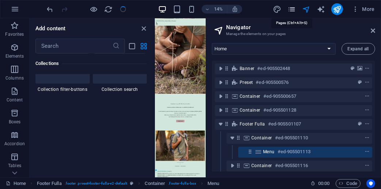
click at [291, 7] on icon "pages" at bounding box center [292, 9] width 8 height 8
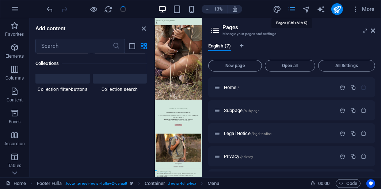
click at [292, 9] on icon "pages" at bounding box center [292, 9] width 8 height 8
click at [279, 11] on icon "design" at bounding box center [277, 9] width 8 height 8
select select "px"
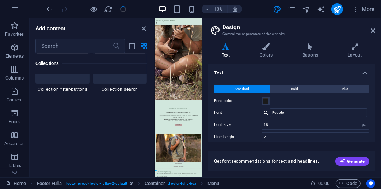
click at [252, 6] on div "13% More" at bounding box center [212, 9] width 332 height 12
click at [336, 7] on icon "publish" at bounding box center [337, 9] width 8 height 8
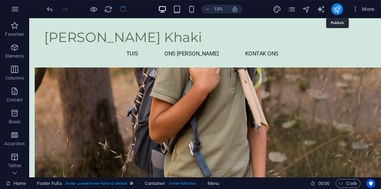
scroll to position [652, 0]
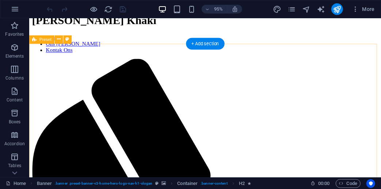
scroll to position [205, 0]
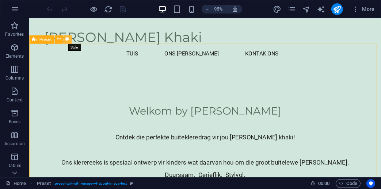
click at [68, 40] on icon at bounding box center [67, 39] width 4 height 7
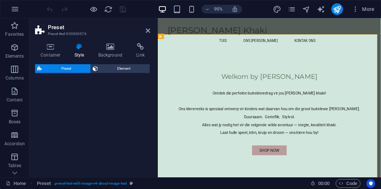
select select "rem"
select select "px"
select select "preset-text-with-image-v4-about-image-text"
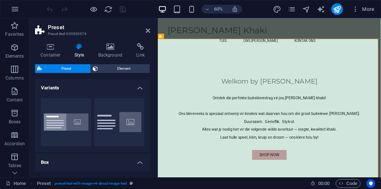
click at [78, 47] on icon at bounding box center [79, 46] width 21 height 7
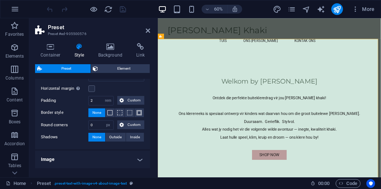
scroll to position [139, 0]
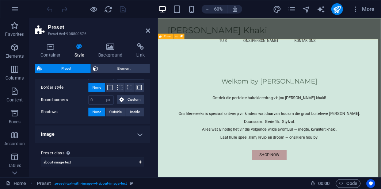
click at [145, 29] on h2 "Preset" at bounding box center [99, 27] width 102 height 7
click at [149, 31] on icon at bounding box center [148, 31] width 4 height 6
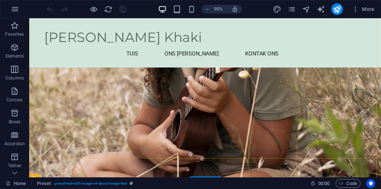
scroll to position [58, 0]
click at [376, 20] on div "[PERSON_NAME] Khaki Tuis Ons [PERSON_NAME] [PERSON_NAME] Ons Menu" at bounding box center [214, 44] width 371 height 52
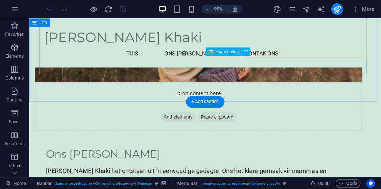
scroll to position [652, 0]
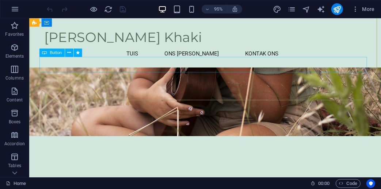
scroll to position [146, 0]
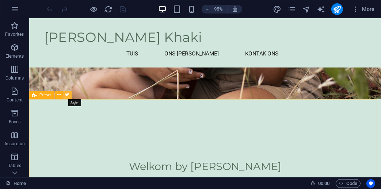
click at [66, 94] on icon at bounding box center [67, 94] width 4 height 7
select select "rem"
select select "px"
select select "preset-text-with-image-v4-about-image-text"
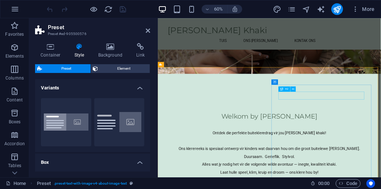
scroll to position [175, 0]
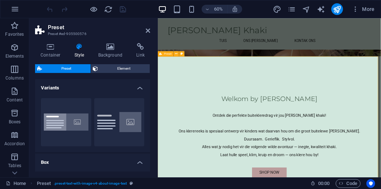
click at [181, 53] on icon at bounding box center [182, 54] width 3 height 5
click at [134, 164] on h4 "Box" at bounding box center [92, 160] width 115 height 13
click at [79, 50] on icon at bounding box center [79, 46] width 21 height 7
click at [54, 51] on h4 "Container" at bounding box center [52, 50] width 34 height 15
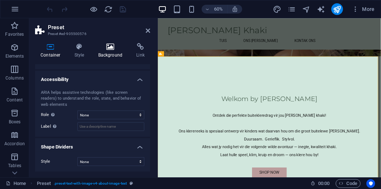
click at [111, 49] on icon at bounding box center [110, 46] width 35 height 7
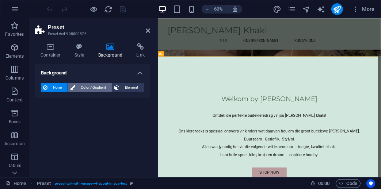
click at [104, 86] on span "Color / Gradient" at bounding box center [93, 87] width 32 height 9
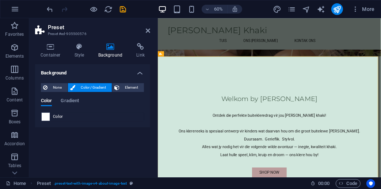
click at [45, 118] on span at bounding box center [46, 117] width 8 height 8
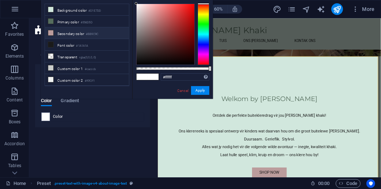
click at [83, 34] on li "Secondary color #BB9C9C" at bounding box center [87, 33] width 84 height 12
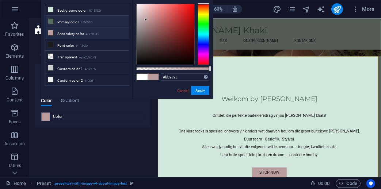
click at [105, 19] on li "Primary color #556D5D" at bounding box center [87, 22] width 84 height 12
type input "#556d5d"
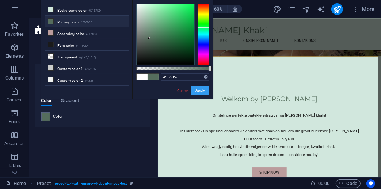
click at [201, 89] on button "Apply" at bounding box center [200, 90] width 18 height 9
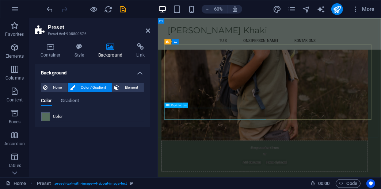
scroll to position [556, 0]
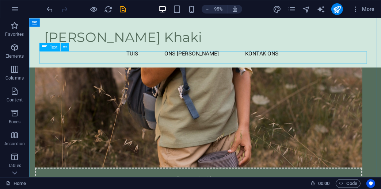
scroll to position [431, 0]
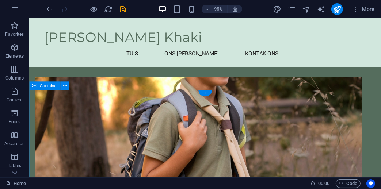
click at [64, 86] on icon at bounding box center [65, 85] width 4 height 7
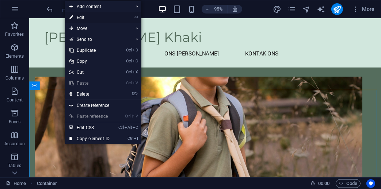
click at [88, 16] on link "⏎ Edit" at bounding box center [89, 17] width 49 height 11
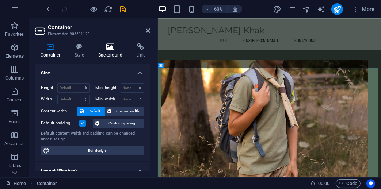
click at [109, 47] on icon at bounding box center [110, 46] width 35 height 7
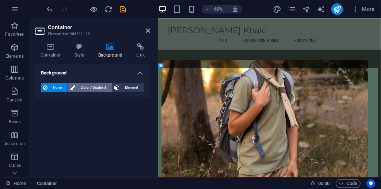
click at [95, 86] on span "Color / Gradient" at bounding box center [93, 87] width 32 height 9
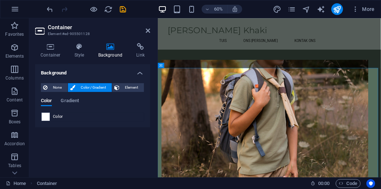
click at [43, 117] on span at bounding box center [46, 117] width 8 height 8
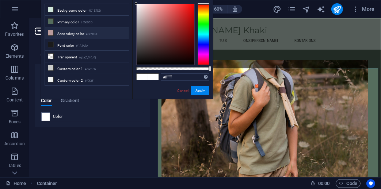
click at [82, 29] on li "Secondary color #BB9C9C" at bounding box center [87, 33] width 84 height 12
type input "#bb9c9c"
click at [197, 89] on button "Apply" at bounding box center [200, 90] width 18 height 9
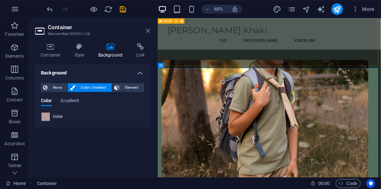
click at [149, 30] on icon at bounding box center [148, 31] width 4 height 6
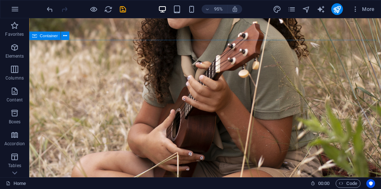
scroll to position [88, 0]
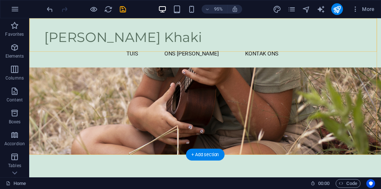
click at [55, 20] on div "[PERSON_NAME] Khaki Tuis Ons [PERSON_NAME] [PERSON_NAME] Ons Menu" at bounding box center [214, 44] width 371 height 52
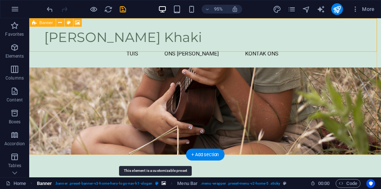
click at [156, 184] on icon "breadcrumb" at bounding box center [156, 184] width 3 height 4
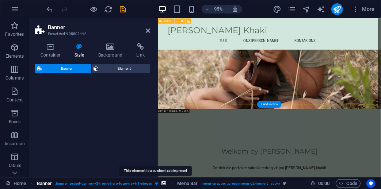
select select "preset-banner-v3-home-hero-logo-nav-h1-slogan"
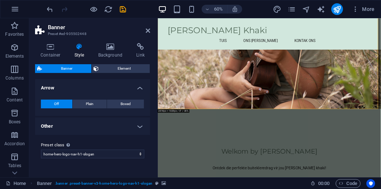
click at [75, 48] on icon at bounding box center [79, 46] width 21 height 7
click at [109, 48] on icon at bounding box center [110, 46] width 35 height 7
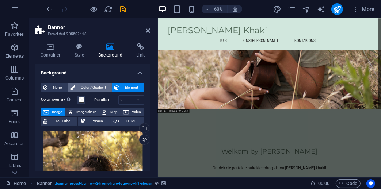
click at [88, 88] on span "Color / Gradient" at bounding box center [93, 87] width 32 height 9
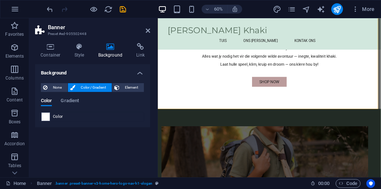
click at [75, 117] on div "Color" at bounding box center [92, 117] width 103 height 9
click at [43, 117] on span at bounding box center [46, 117] width 8 height 8
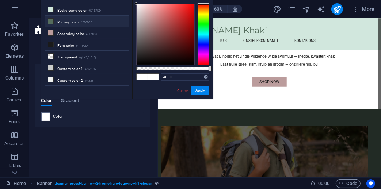
click at [68, 23] on li "Primary color #556D5D" at bounding box center [87, 22] width 84 height 12
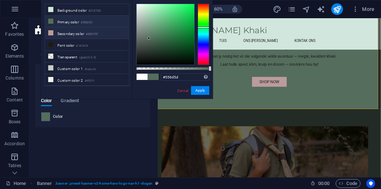
click at [69, 33] on li "Secondary color #BB9C9C" at bounding box center [87, 33] width 84 height 12
type input "#bb9c9c"
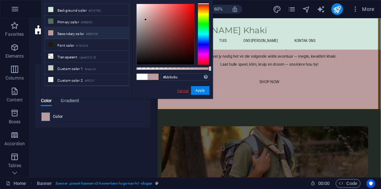
drag, startPoint x: 183, startPoint y: 89, endPoint x: 48, endPoint y: 118, distance: 138.3
click at [182, 89] on link "Cancel" at bounding box center [183, 90] width 13 height 5
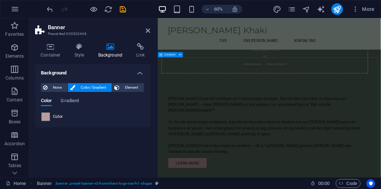
scroll to position [409, 0]
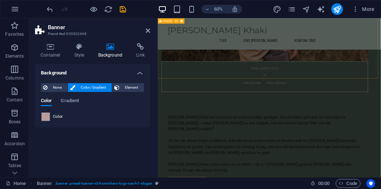
click at [283, 118] on div "Drop content here or Add elements Paste clipboard Ons [PERSON_NAME] [PERSON_NAM…" at bounding box center [344, 94] width 372 height 492
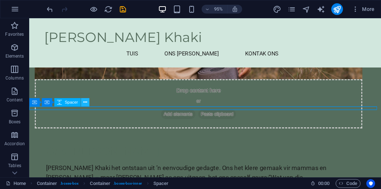
click at [87, 103] on icon at bounding box center [85, 102] width 4 height 7
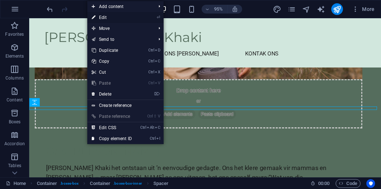
click at [122, 18] on link "⏎ Edit" at bounding box center [111, 17] width 49 height 11
select select "px"
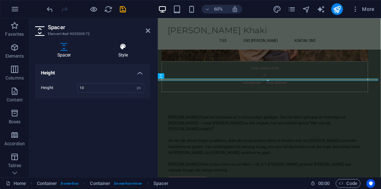
click at [120, 50] on h4 "Style" at bounding box center [123, 50] width 54 height 15
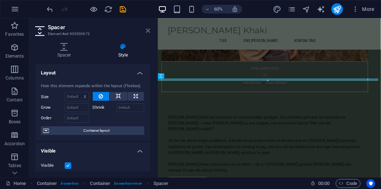
click at [148, 30] on icon at bounding box center [148, 31] width 4 height 6
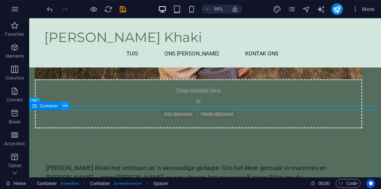
click at [66, 107] on icon at bounding box center [65, 105] width 4 height 7
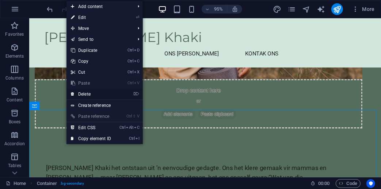
click at [85, 93] on link "⌦ Delete" at bounding box center [91, 94] width 49 height 11
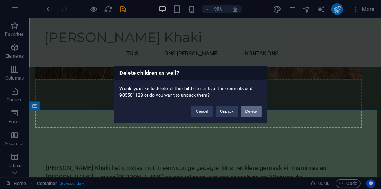
click at [253, 110] on button "Delete" at bounding box center [251, 111] width 20 height 11
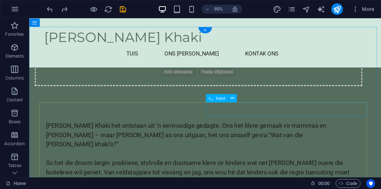
scroll to position [497, 0]
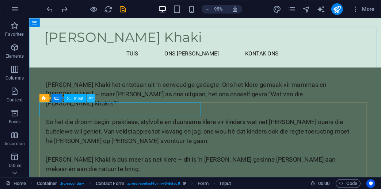
click at [90, 97] on icon at bounding box center [90, 98] width 4 height 7
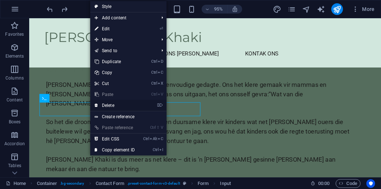
click at [102, 103] on link "⌦ Delete" at bounding box center [114, 105] width 49 height 11
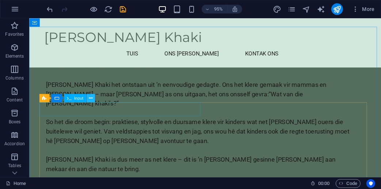
click at [92, 100] on icon at bounding box center [90, 98] width 4 height 7
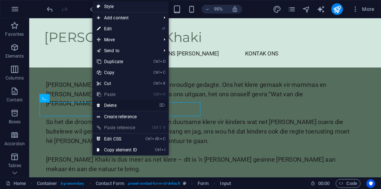
click at [112, 103] on link "⌦ Delete" at bounding box center [116, 105] width 49 height 11
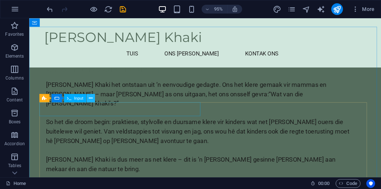
click at [91, 99] on icon at bounding box center [90, 98] width 4 height 7
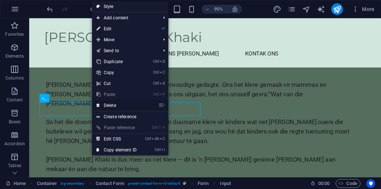
click at [109, 104] on link "⌦ Delete" at bounding box center [116, 105] width 49 height 11
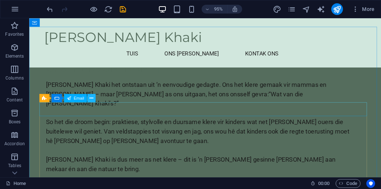
click at [90, 99] on icon at bounding box center [92, 98] width 4 height 7
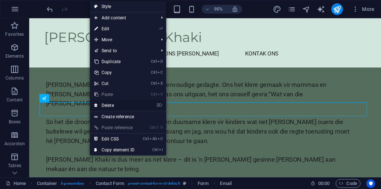
click at [107, 104] on link "⌦ Delete" at bounding box center [114, 105] width 49 height 11
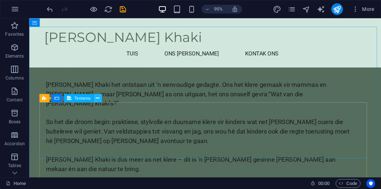
click at [99, 98] on icon at bounding box center [98, 98] width 4 height 7
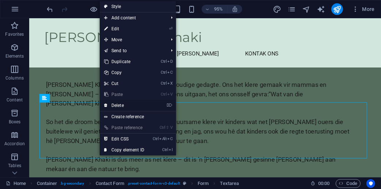
click at [120, 103] on link "⌦ Delete" at bounding box center [124, 105] width 49 height 11
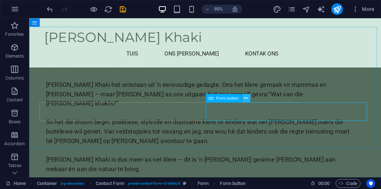
click at [246, 99] on icon at bounding box center [246, 98] width 4 height 7
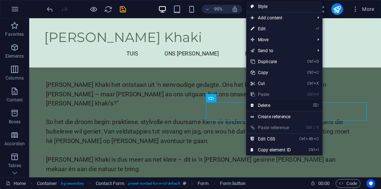
click at [259, 105] on link "⌦ Delete" at bounding box center [270, 105] width 49 height 11
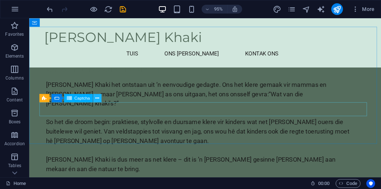
click at [97, 100] on icon at bounding box center [97, 98] width 4 height 7
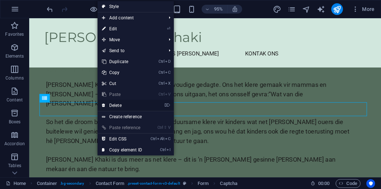
click at [112, 105] on link "⌦ Delete" at bounding box center [122, 105] width 49 height 11
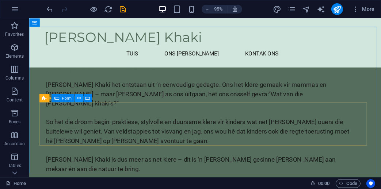
click at [78, 96] on icon at bounding box center [79, 98] width 4 height 7
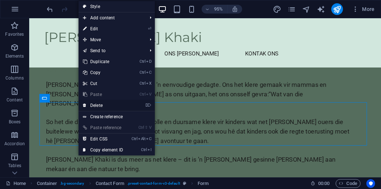
click at [94, 104] on link "⌦ Delete" at bounding box center [103, 105] width 49 height 11
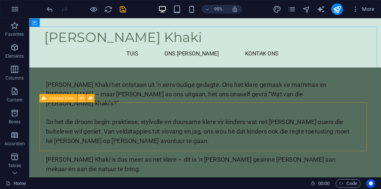
click at [81, 98] on icon at bounding box center [82, 98] width 4 height 7
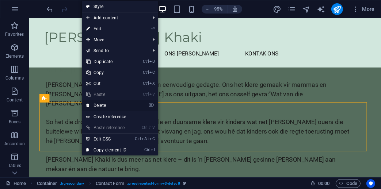
click at [94, 105] on link "⌦ Delete" at bounding box center [106, 105] width 49 height 11
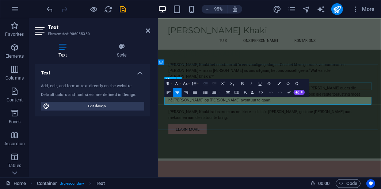
scroll to position [436, 0]
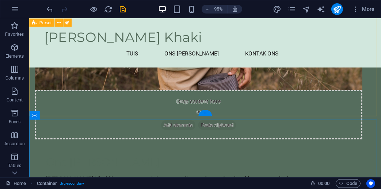
scroll to position [399, 0]
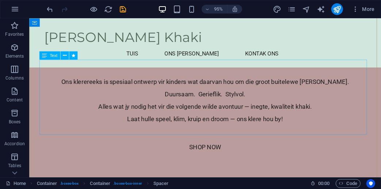
scroll to position [48, 0]
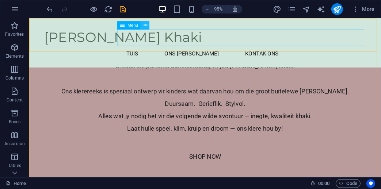
click at [146, 24] on icon at bounding box center [145, 25] width 4 height 7
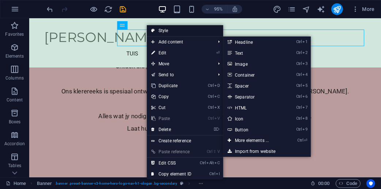
click at [184, 32] on link "Style" at bounding box center [185, 30] width 76 height 11
select select "rem"
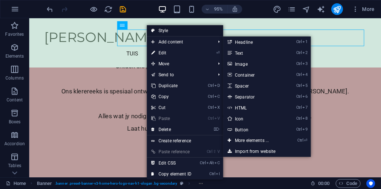
select select "preset-menu-v2-home-5"
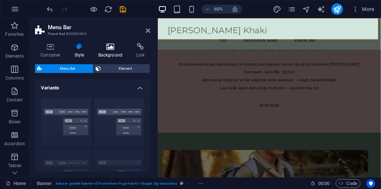
click at [109, 49] on icon at bounding box center [110, 46] width 35 height 7
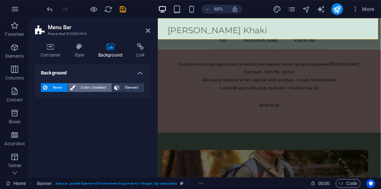
click at [94, 88] on span "Color / Gradient" at bounding box center [93, 87] width 32 height 9
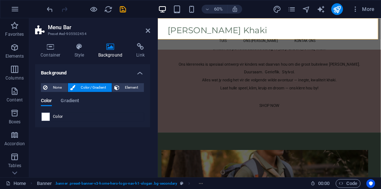
click at [44, 115] on span at bounding box center [46, 117] width 8 height 8
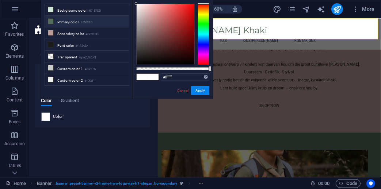
click at [71, 20] on li "Primary color #556D5D" at bounding box center [87, 22] width 84 height 12
type input "#556d5d"
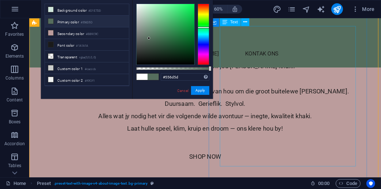
scroll to position [283, 0]
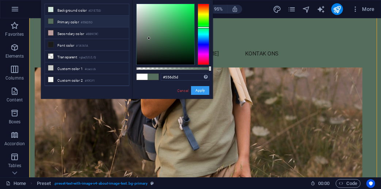
click at [200, 89] on button "Apply" at bounding box center [200, 90] width 18 height 9
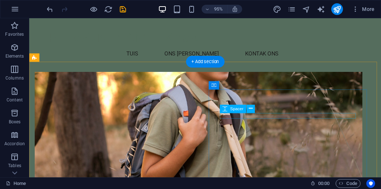
scroll to position [0, 0]
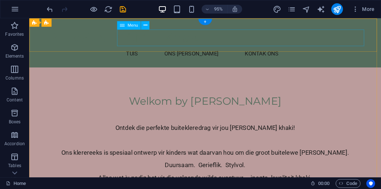
click at [186, 46] on nav "Tuis Ons [PERSON_NAME] [PERSON_NAME] Ons" at bounding box center [214, 55] width 339 height 18
click at [144, 25] on icon at bounding box center [145, 25] width 4 height 7
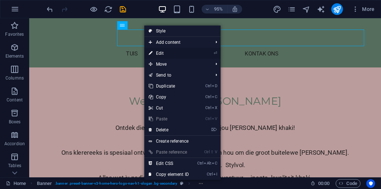
click at [162, 52] on link "⏎ Edit" at bounding box center [168, 53] width 49 height 11
select select
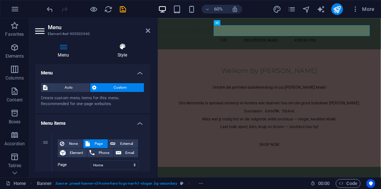
click at [122, 49] on icon at bounding box center [123, 46] width 56 height 7
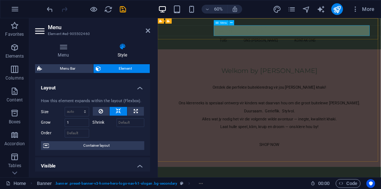
click at [303, 46] on nav "Tuis Ons [PERSON_NAME] [PERSON_NAME] Ons" at bounding box center [343, 55] width 339 height 18
click at [66, 52] on h4 "Menu" at bounding box center [65, 50] width 60 height 15
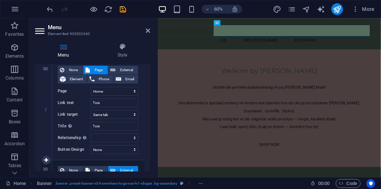
scroll to position [58, 0]
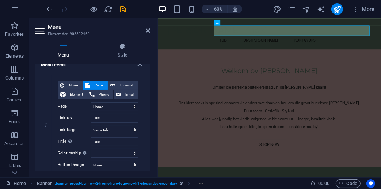
click at [122, 42] on div "Menu Style Menu Auto Custom Create custom menu items for this menu. Recommended…" at bounding box center [92, 107] width 127 height 140
click at [123, 49] on icon at bounding box center [123, 46] width 56 height 7
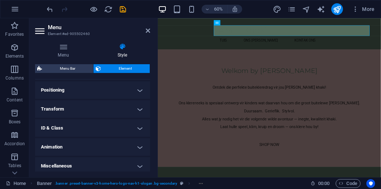
scroll to position [216, 0]
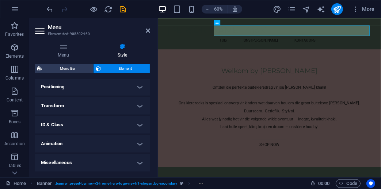
click at [144, 29] on h2 "Menu" at bounding box center [99, 27] width 102 height 7
click at [148, 29] on icon at bounding box center [148, 31] width 4 height 6
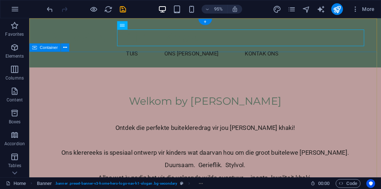
click at [232, 70] on div "Welkom by [PERSON_NAME] Khaki Ontdek die perfekte buitekleredrag vir jou [PERSO…" at bounding box center [214, 168] width 371 height 196
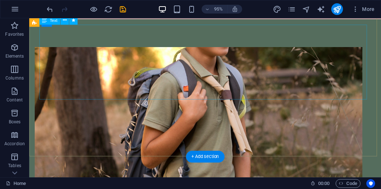
scroll to position [0, 0]
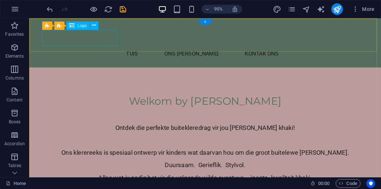
click at [86, 34] on div "[PERSON_NAME] Khaki" at bounding box center [214, 38] width 339 height 17
click at [95, 26] on icon at bounding box center [94, 25] width 4 height 7
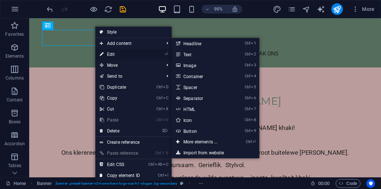
click at [114, 52] on link "⏎ Edit" at bounding box center [119, 54] width 49 height 11
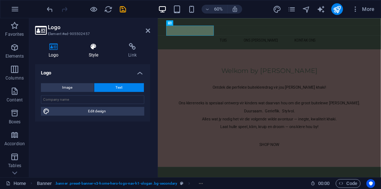
click at [95, 50] on h4 "Style" at bounding box center [95, 50] width 40 height 15
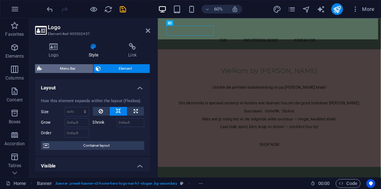
click at [70, 68] on span "Menu Bar" at bounding box center [67, 68] width 47 height 9
select select "rem"
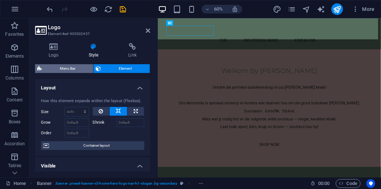
select select "preset-menu-v2-home-5"
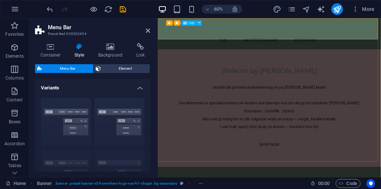
click at [201, 34] on div "[PERSON_NAME] Khaki" at bounding box center [343, 38] width 339 height 17
click at [199, 22] on icon at bounding box center [199, 22] width 3 height 5
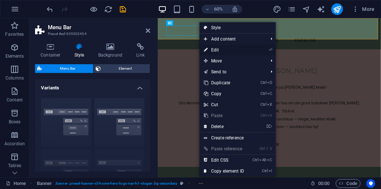
click at [233, 50] on link "⏎ Edit" at bounding box center [224, 50] width 49 height 11
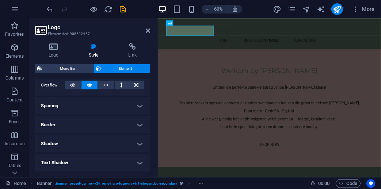
scroll to position [175, 0]
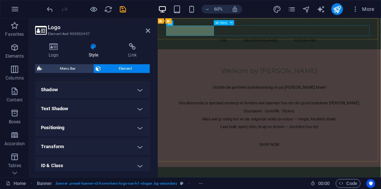
click at [284, 46] on nav "Tuis Ons [PERSON_NAME] [PERSON_NAME] Ons" at bounding box center [343, 55] width 339 height 18
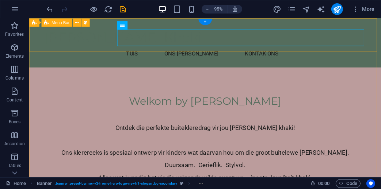
click at [378, 24] on div "[PERSON_NAME] Khaki Tuis Ons [PERSON_NAME] [PERSON_NAME] Ons Menu" at bounding box center [214, 44] width 371 height 52
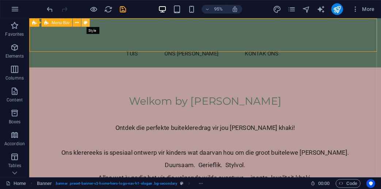
click at [87, 21] on icon at bounding box center [86, 22] width 4 height 7
select select "rem"
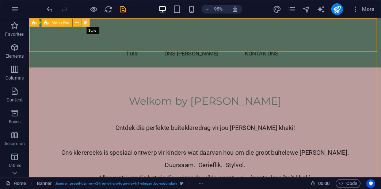
select select "preset-menu-v2-home-5"
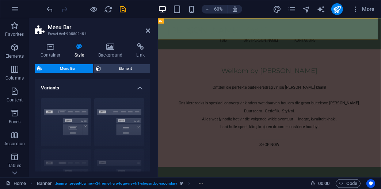
click at [78, 48] on icon at bounding box center [79, 46] width 21 height 7
click at [106, 46] on icon at bounding box center [110, 46] width 35 height 7
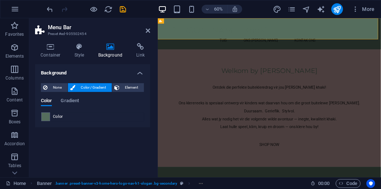
click at [88, 89] on span "Color / Gradient" at bounding box center [93, 87] width 32 height 9
click at [88, 88] on span "Color / Gradient" at bounding box center [93, 87] width 32 height 9
click at [47, 117] on span at bounding box center [46, 117] width 8 height 8
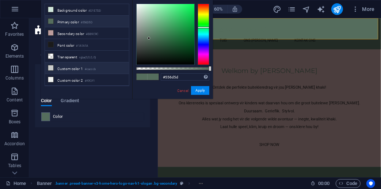
click at [65, 63] on li "Custom color 1 #cacccb" at bounding box center [87, 68] width 84 height 12
type input "#cacccb"
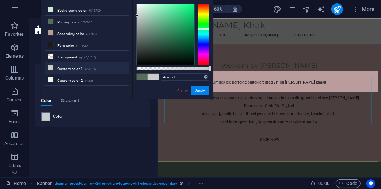
scroll to position [0, 0]
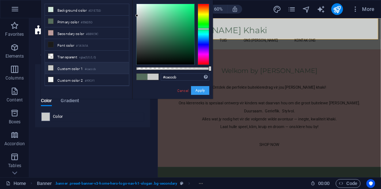
click at [199, 88] on button "Apply" at bounding box center [200, 90] width 18 height 9
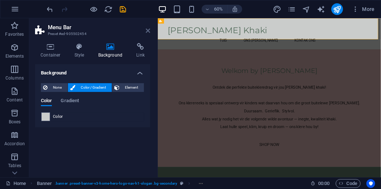
click at [148, 30] on icon at bounding box center [148, 31] width 4 height 6
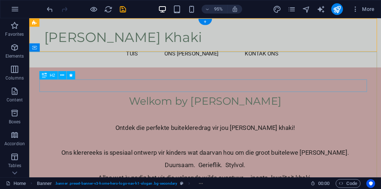
click at [154, 99] on div "Welkom by [PERSON_NAME]" at bounding box center [214, 105] width 345 height 13
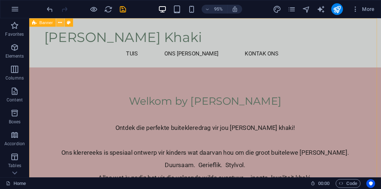
click at [60, 20] on icon at bounding box center [60, 22] width 4 height 7
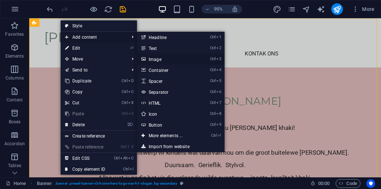
click at [175, 56] on link "Ctrl 3 Image" at bounding box center [167, 59] width 60 height 11
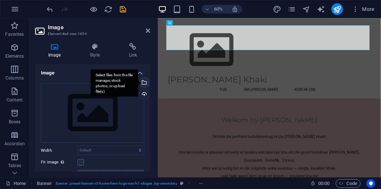
click at [144, 83] on div "Select files from the file manager, stock photos, or upload file(s)" at bounding box center [143, 83] width 11 height 11
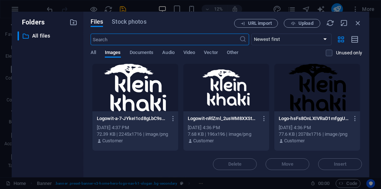
click at [208, 82] on div at bounding box center [226, 88] width 86 height 48
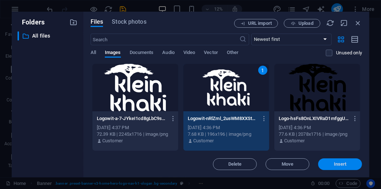
click at [347, 162] on button "Insert" at bounding box center [340, 165] width 44 height 12
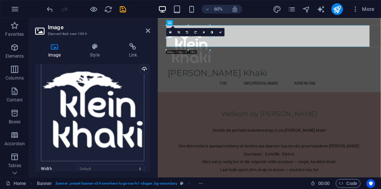
scroll to position [58, 0]
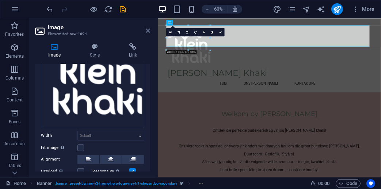
click at [147, 30] on icon at bounding box center [148, 31] width 4 height 6
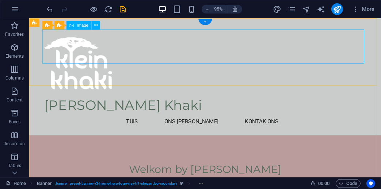
click at [55, 48] on figure at bounding box center [214, 66] width 339 height 72
click at [96, 25] on icon at bounding box center [96, 25] width 4 height 7
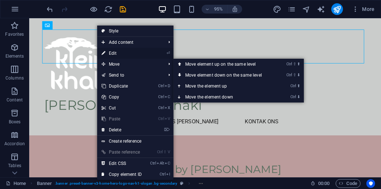
click at [117, 54] on link "⏎ Edit" at bounding box center [121, 53] width 49 height 11
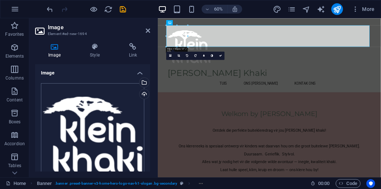
scroll to position [108, 0]
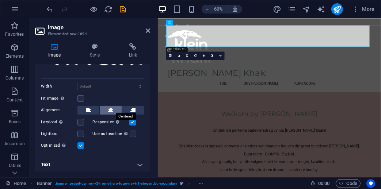
click at [111, 108] on icon at bounding box center [110, 110] width 5 height 9
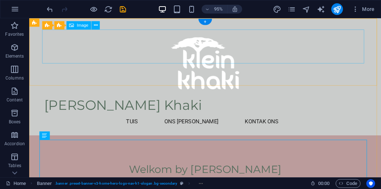
click at [226, 56] on figure at bounding box center [214, 66] width 339 height 72
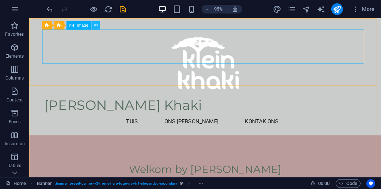
click at [95, 26] on icon at bounding box center [96, 25] width 4 height 7
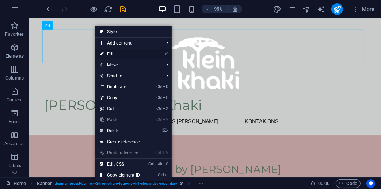
click at [121, 52] on link "⏎ Edit" at bounding box center [119, 54] width 49 height 11
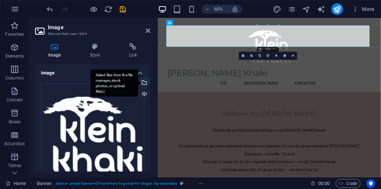
click at [138, 83] on div "Select files from the file manager, stock photos, or upload file(s)" at bounding box center [115, 82] width 48 height 27
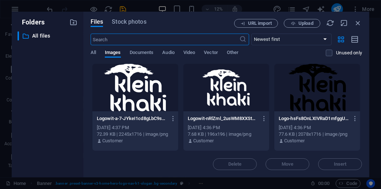
drag, startPoint x: 340, startPoint y: 88, endPoint x: 336, endPoint y: 93, distance: 6.3
click at [340, 88] on div at bounding box center [317, 88] width 86 height 48
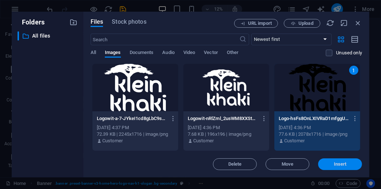
click at [341, 164] on span "Insert" at bounding box center [340, 164] width 13 height 4
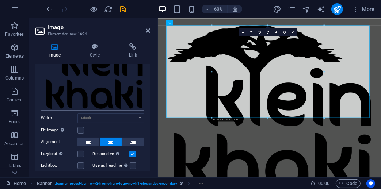
scroll to position [91, 0]
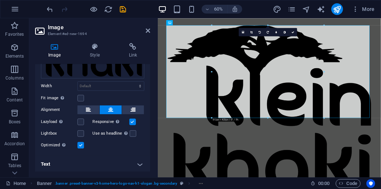
click at [137, 162] on h4 "Text" at bounding box center [92, 165] width 115 height 18
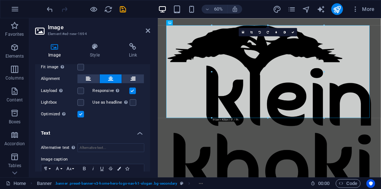
scroll to position [159, 0]
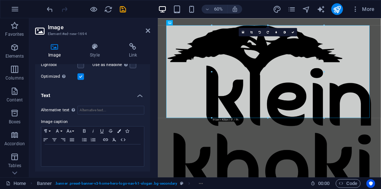
click at [139, 95] on h4 "Text" at bounding box center [92, 93] width 115 height 13
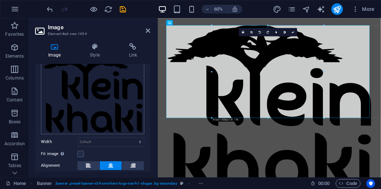
scroll to position [91, 0]
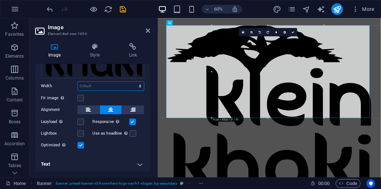
click at [126, 87] on select "Default auto px rem % em vh vw" at bounding box center [111, 86] width 66 height 9
select select "px"
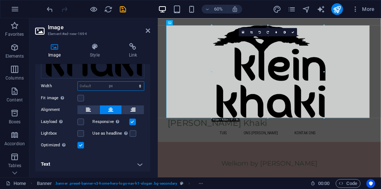
click at [132, 82] on select "Default auto px rem % em vh vw" at bounding box center [111, 86] width 66 height 9
type input "100"
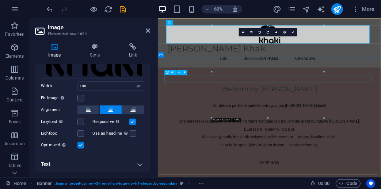
click at [277, 129] on div "Welkom by [PERSON_NAME]" at bounding box center [343, 135] width 345 height 13
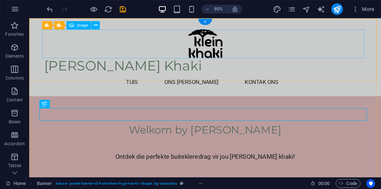
click at [223, 41] on figure at bounding box center [214, 45] width 339 height 30
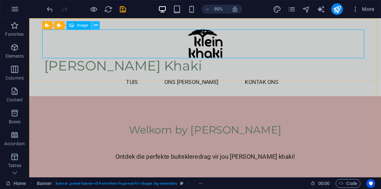
click at [94, 26] on icon at bounding box center [96, 25] width 4 height 7
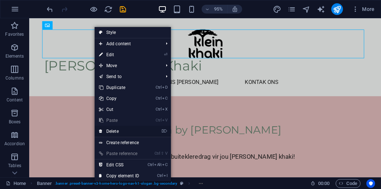
click at [115, 132] on link "⌦ Delete" at bounding box center [119, 131] width 49 height 11
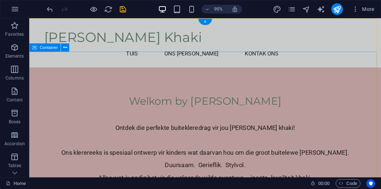
click at [273, 70] on div "Welkom by [PERSON_NAME] Khaki Ontdek die perfekte buitekleredrag vir jou [PERSO…" at bounding box center [214, 168] width 371 height 196
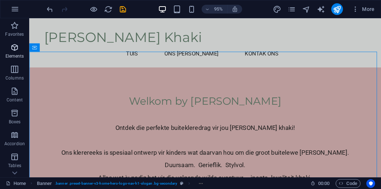
click at [15, 54] on p "Elements" at bounding box center [14, 56] width 19 height 6
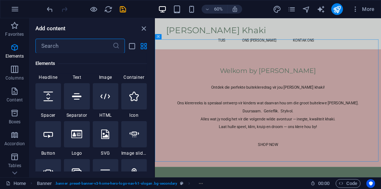
scroll to position [136, 0]
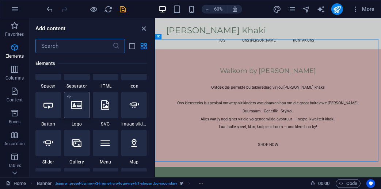
click at [80, 107] on icon at bounding box center [76, 106] width 11 height 10
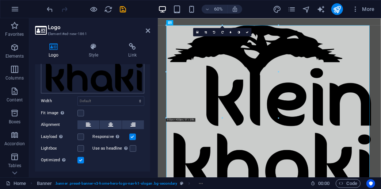
scroll to position [103, 0]
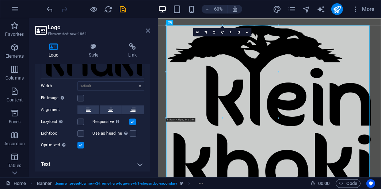
click at [148, 30] on icon at bounding box center [148, 31] width 4 height 6
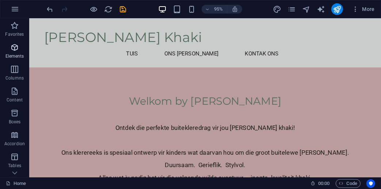
click at [15, 50] on icon "button" at bounding box center [14, 47] width 9 height 9
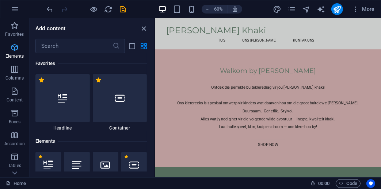
click at [15, 46] on icon "button" at bounding box center [14, 47] width 9 height 9
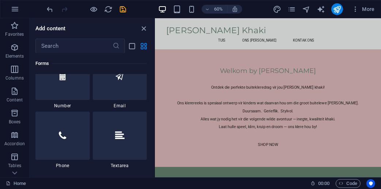
scroll to position [5614, 0]
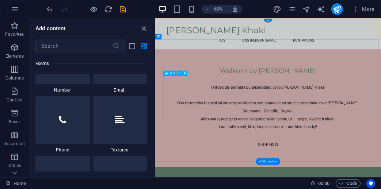
click at [319, 137] on div "Ontdek die perfekte buitekleredrag vir jou [PERSON_NAME] khaki! Ons klerereeks …" at bounding box center [343, 166] width 345 height 79
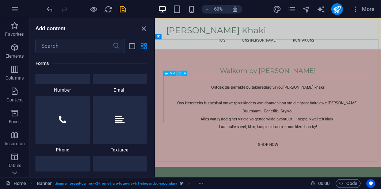
click at [178, 73] on icon at bounding box center [179, 73] width 3 height 5
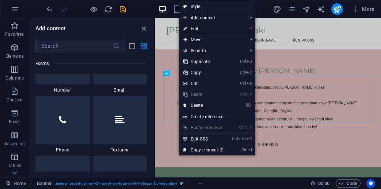
click at [205, 27] on link "⏎ Edit" at bounding box center [203, 28] width 49 height 11
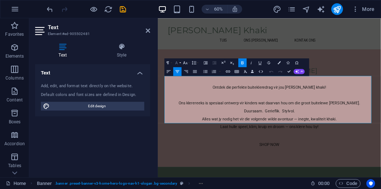
click at [179, 62] on button "Font Family" at bounding box center [178, 62] width 8 height 9
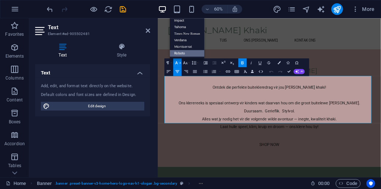
scroll to position [0, 0]
click at [179, 62] on button "Font Family" at bounding box center [178, 62] width 8 height 9
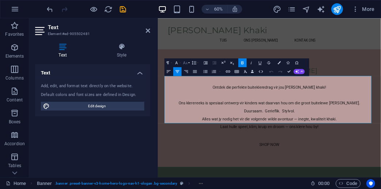
click at [190, 62] on button "Font Size" at bounding box center [186, 62] width 8 height 9
click at [189, 62] on button "Font Size" at bounding box center [186, 62] width 8 height 9
click at [186, 47] on link "72" at bounding box center [183, 46] width 16 height 7
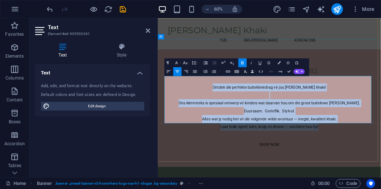
drag, startPoint x: 261, startPoint y: 118, endPoint x: 472, endPoint y: 189, distance: 222.6
click at [381, 189] on div "Ontdek die perfekte buitekleredrag vir jou [PERSON_NAME] khaki! Ons klerereeks …" at bounding box center [343, 166] width 345 height 79
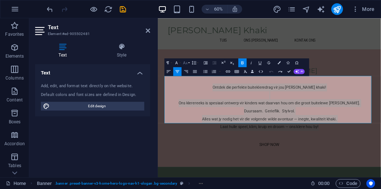
click at [189, 64] on button "Font Size" at bounding box center [186, 62] width 8 height 9
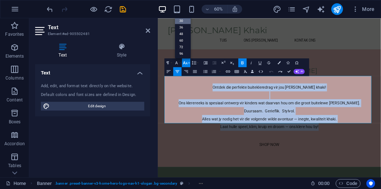
click at [185, 19] on link "30" at bounding box center [183, 20] width 16 height 7
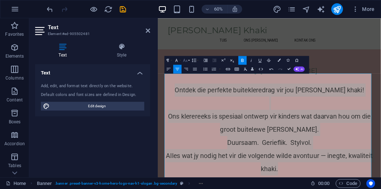
click at [189, 61] on button "Font Size" at bounding box center [186, 60] width 8 height 9
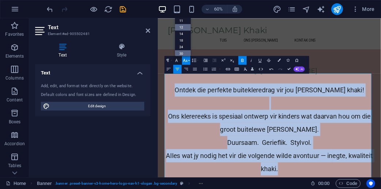
click at [182, 27] on link "12" at bounding box center [183, 27] width 16 height 7
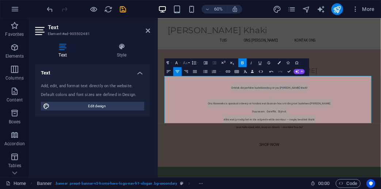
click at [189, 62] on button "Font Size" at bounding box center [186, 62] width 8 height 9
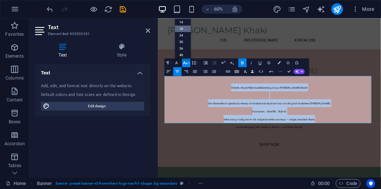
click at [187, 26] on link "18" at bounding box center [183, 29] width 16 height 7
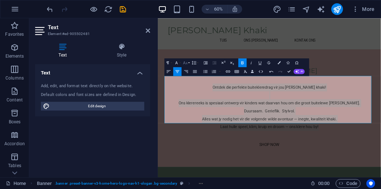
click at [189, 62] on button "Font Size" at bounding box center [186, 62] width 8 height 9
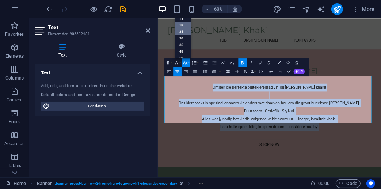
click at [185, 32] on link "24" at bounding box center [183, 31] width 16 height 7
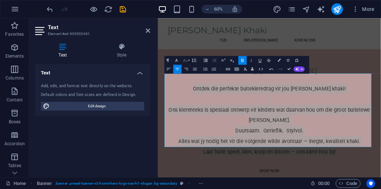
click at [189, 61] on button "Font Size" at bounding box center [186, 60] width 8 height 9
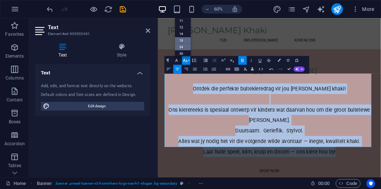
click at [187, 41] on link "18" at bounding box center [183, 40] width 16 height 7
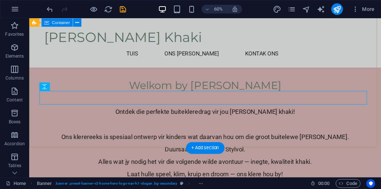
scroll to position [95, 0]
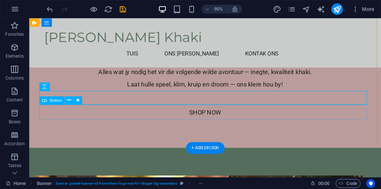
click at [264, 122] on div "Shop Now" at bounding box center [214, 117] width 345 height 16
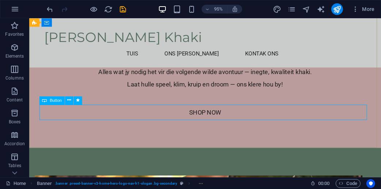
click at [53, 101] on span "Button" at bounding box center [56, 100] width 12 height 4
click at [69, 100] on icon at bounding box center [69, 100] width 4 height 7
